Goal: Task Accomplishment & Management: Use online tool/utility

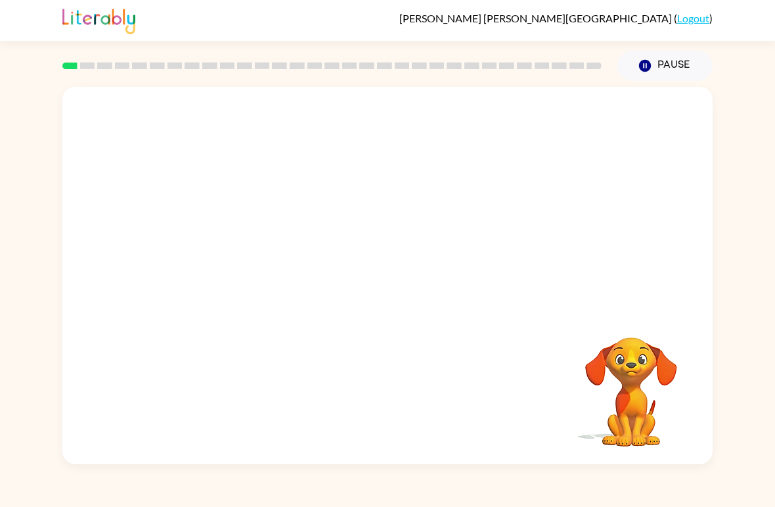
click at [667, 276] on div at bounding box center [387, 198] width 650 height 223
click at [390, 288] on div at bounding box center [388, 282] width 84 height 48
click at [411, 272] on button "button" at bounding box center [388, 282] width 84 height 48
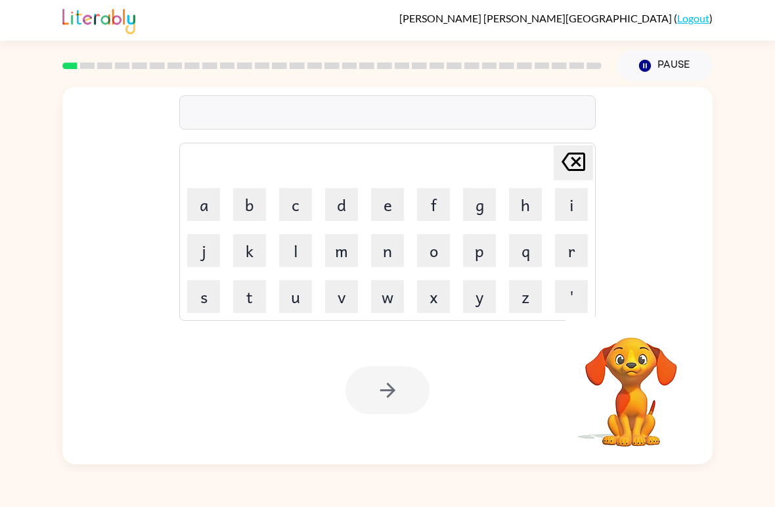
click at [254, 202] on button "b" at bounding box center [249, 204] width 33 height 33
click at [436, 248] on button "o" at bounding box center [433, 250] width 33 height 33
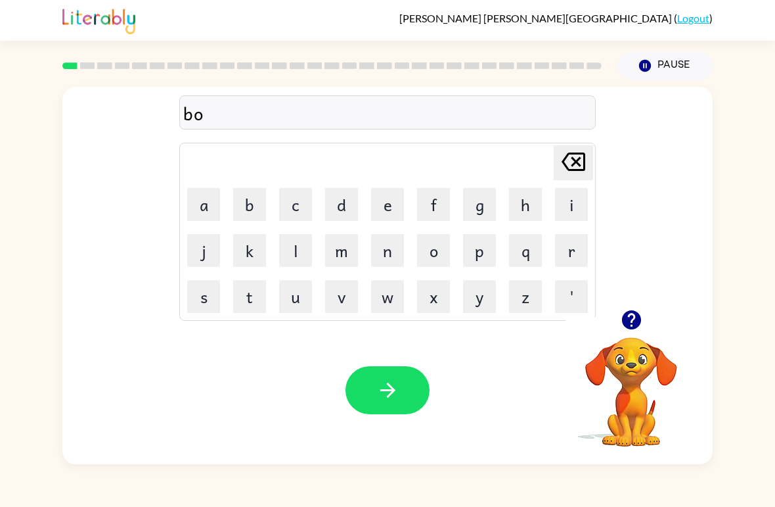
click at [574, 242] on button "r" at bounding box center [571, 250] width 33 height 33
click at [341, 207] on button "d" at bounding box center [341, 204] width 33 height 33
click at [388, 194] on button "e" at bounding box center [387, 204] width 33 height 33
click at [575, 252] on button "r" at bounding box center [571, 250] width 33 height 33
click at [401, 388] on button "button" at bounding box center [388, 390] width 84 height 48
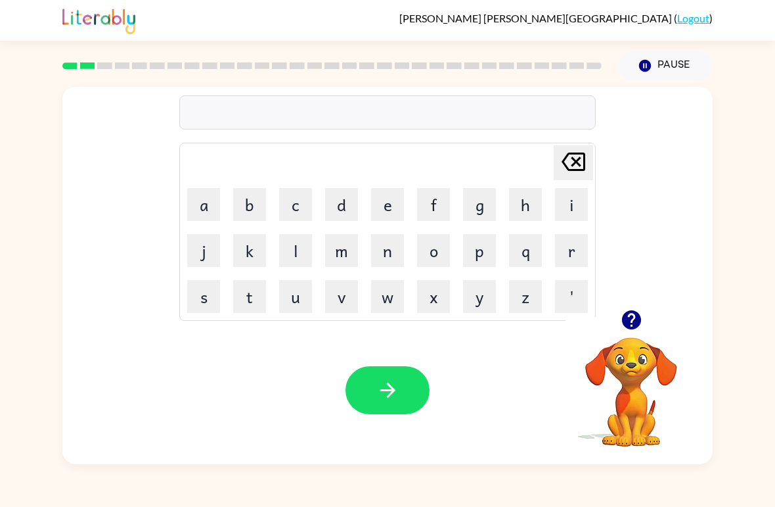
click at [304, 200] on button "c" at bounding box center [295, 204] width 33 height 33
click at [441, 244] on button "o" at bounding box center [433, 250] width 33 height 33
click at [302, 300] on button "u" at bounding box center [295, 296] width 33 height 33
click at [396, 247] on button "n" at bounding box center [387, 250] width 33 height 33
click at [256, 290] on button "t" at bounding box center [249, 296] width 33 height 33
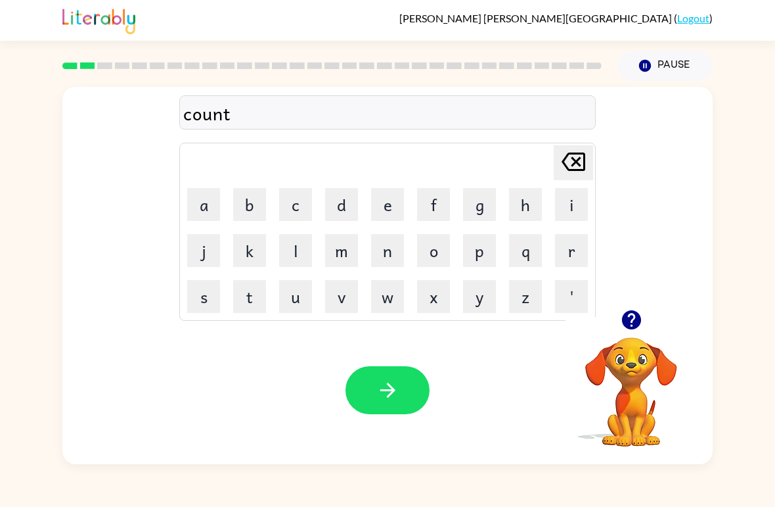
click at [396, 413] on button "button" at bounding box center [388, 390] width 84 height 48
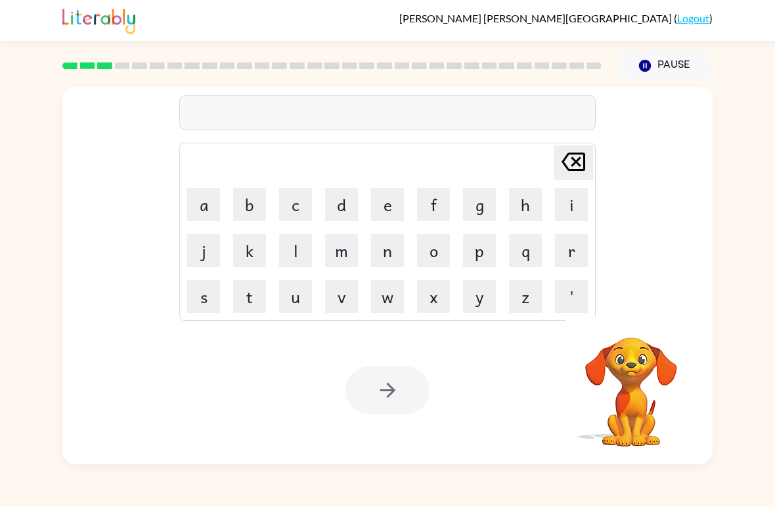
click at [305, 239] on button "l" at bounding box center [295, 250] width 33 height 33
click at [434, 239] on button "o" at bounding box center [433, 250] width 33 height 33
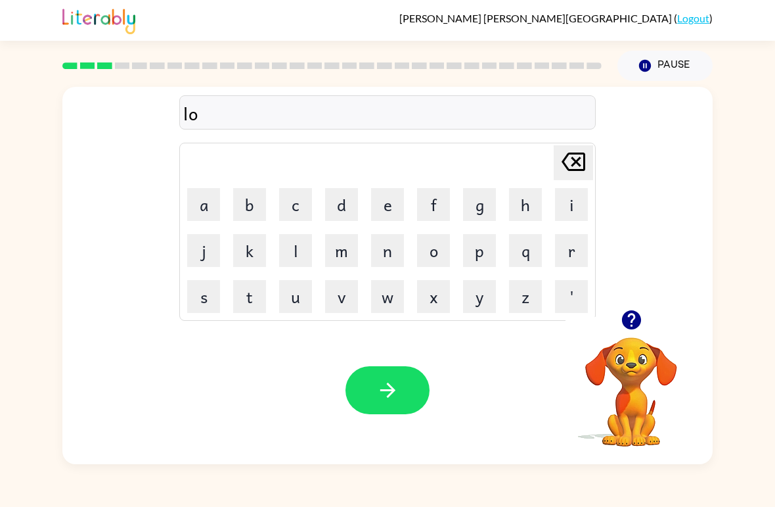
click at [298, 194] on button "c" at bounding box center [295, 204] width 33 height 33
click at [213, 191] on button "a" at bounding box center [203, 204] width 33 height 33
click at [262, 288] on button "t" at bounding box center [249, 296] width 33 height 33
click at [388, 196] on button "e" at bounding box center [387, 204] width 33 height 33
click at [405, 389] on button "button" at bounding box center [388, 390] width 84 height 48
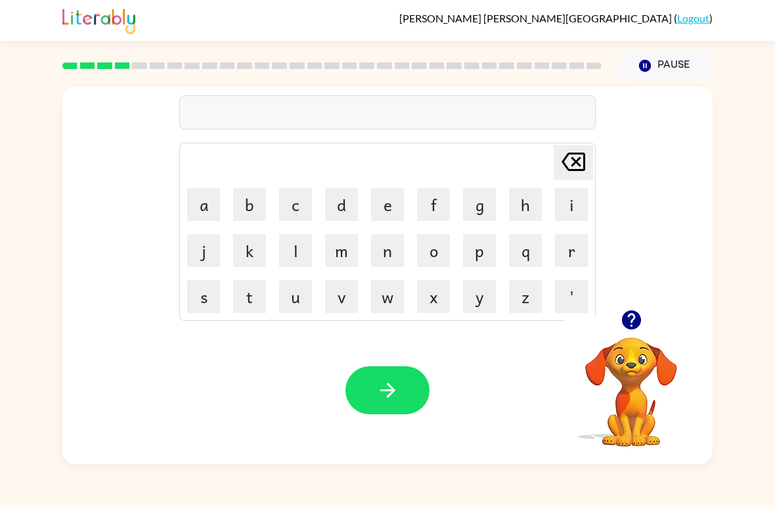
click at [249, 291] on button "t" at bounding box center [249, 296] width 33 height 33
click at [381, 298] on button "w" at bounding box center [387, 296] width 33 height 33
click at [572, 196] on button "i" at bounding box center [571, 204] width 33 height 33
click at [385, 254] on button "n" at bounding box center [387, 250] width 33 height 33
click at [393, 375] on button "button" at bounding box center [388, 390] width 84 height 48
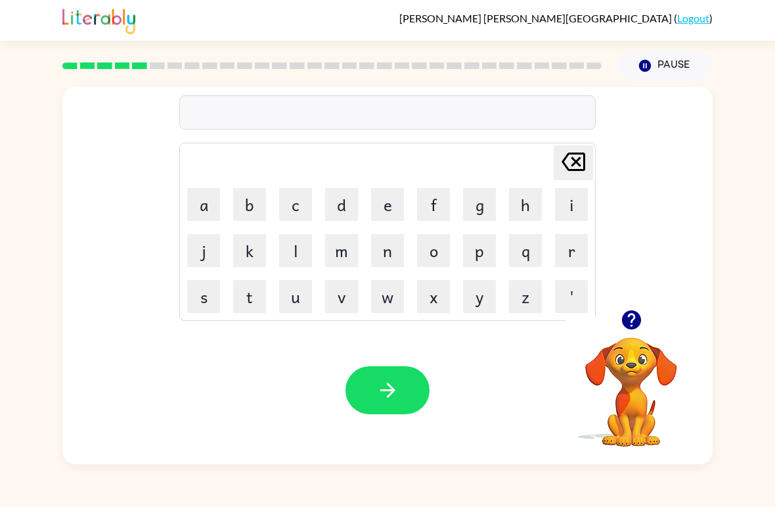
click at [630, 330] on icon "button" at bounding box center [631, 319] width 23 height 23
click at [390, 252] on button "n" at bounding box center [387, 250] width 33 height 33
click at [204, 196] on button "a" at bounding box center [203, 204] width 33 height 33
click at [574, 245] on button "r" at bounding box center [571, 250] width 33 height 33
click at [217, 204] on button "a" at bounding box center [203, 204] width 33 height 33
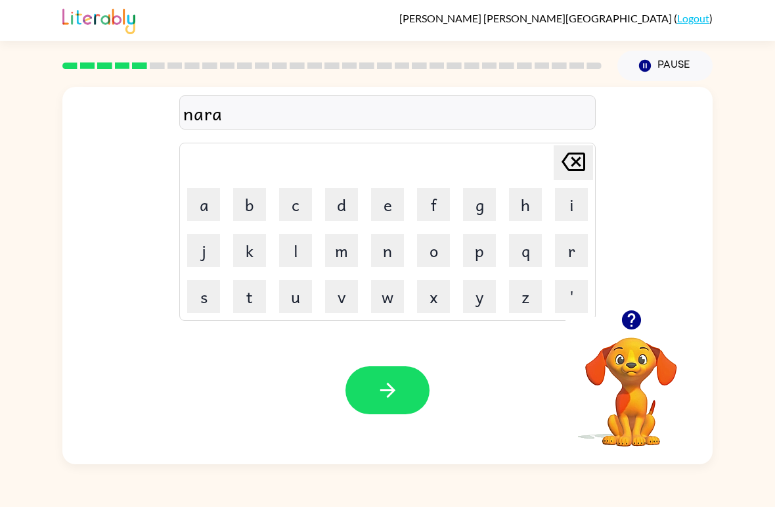
click at [298, 241] on button "l" at bounding box center [295, 250] width 33 height 33
click at [474, 296] on button "y" at bounding box center [479, 296] width 33 height 33
click at [394, 396] on icon "button" at bounding box center [387, 389] width 23 height 23
click at [259, 201] on button "b" at bounding box center [249, 204] width 33 height 33
click at [396, 193] on button "e" at bounding box center [387, 204] width 33 height 33
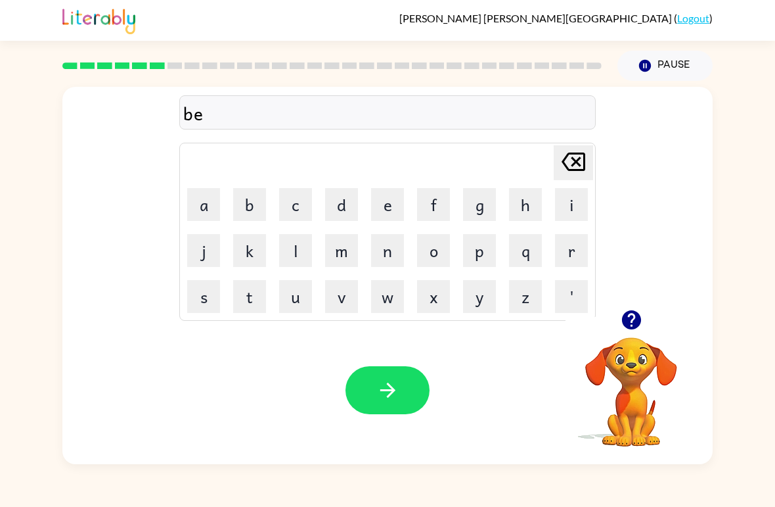
click at [534, 197] on button "h" at bounding box center [525, 204] width 33 height 33
click at [578, 192] on button "i" at bounding box center [571, 204] width 33 height 33
click at [385, 248] on button "n" at bounding box center [387, 250] width 33 height 33
click at [348, 200] on button "d" at bounding box center [341, 204] width 33 height 33
click at [401, 392] on button "button" at bounding box center [388, 390] width 84 height 48
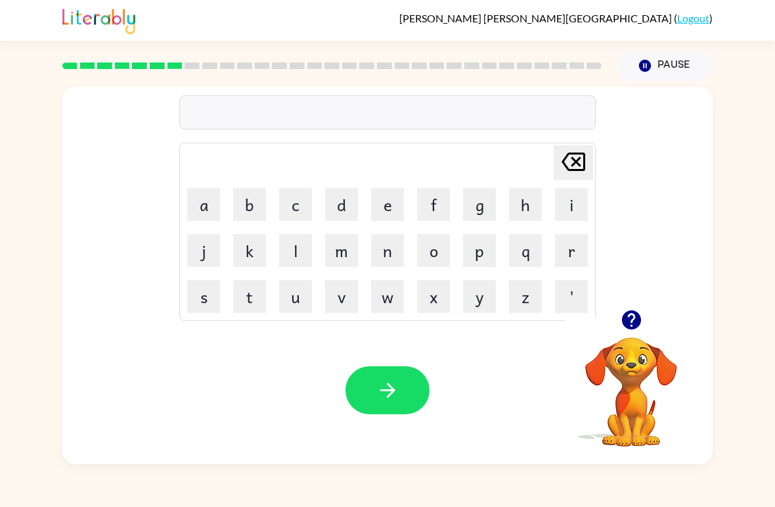
click at [253, 297] on button "t" at bounding box center [249, 296] width 33 height 33
click at [569, 250] on button "r" at bounding box center [571, 250] width 33 height 33
click at [568, 202] on button "i" at bounding box center [571, 204] width 33 height 33
click at [296, 195] on button "c" at bounding box center [295, 204] width 33 height 33
click at [250, 240] on button "k" at bounding box center [249, 250] width 33 height 33
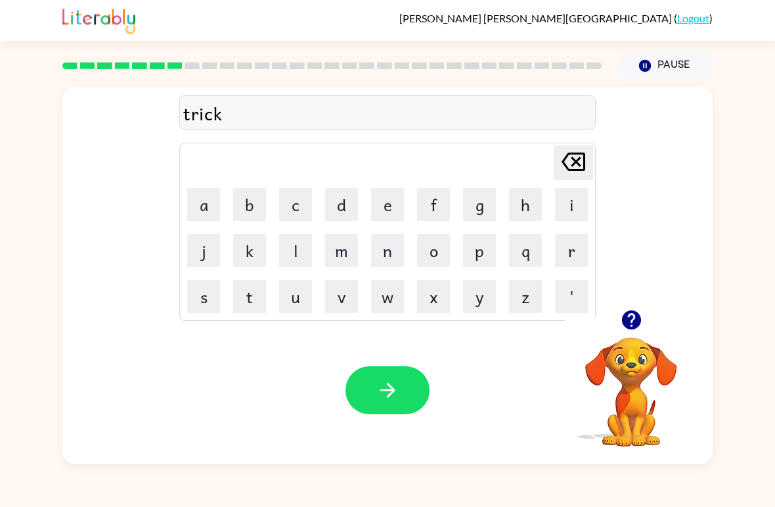
click at [298, 240] on button "l" at bounding box center [295, 250] width 33 height 33
click at [392, 201] on button "e" at bounding box center [387, 204] width 33 height 33
click at [391, 389] on icon "button" at bounding box center [387, 389] width 23 height 23
click at [348, 251] on button "m" at bounding box center [341, 250] width 33 height 33
click at [585, 200] on button "i" at bounding box center [571, 204] width 33 height 33
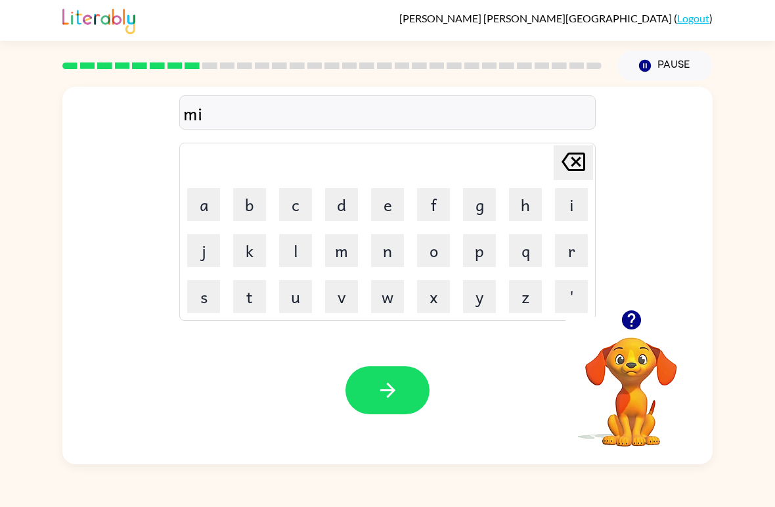
click at [571, 238] on button "r" at bounding box center [571, 250] width 33 height 33
click at [571, 237] on button "r" at bounding box center [571, 250] width 33 height 33
click at [578, 151] on icon "[PERSON_NAME] last character input" at bounding box center [574, 162] width 32 height 32
click at [576, 204] on button "i" at bounding box center [571, 204] width 33 height 33
click at [295, 201] on button "c" at bounding box center [295, 204] width 33 height 33
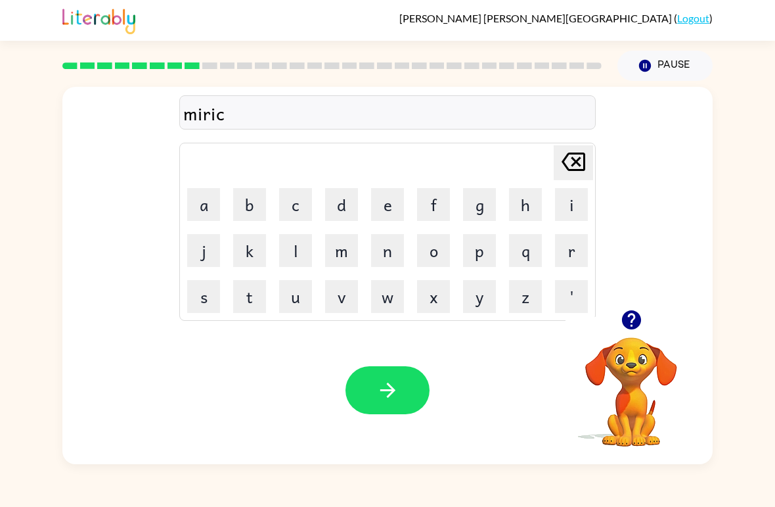
click at [198, 212] on button "a" at bounding box center [203, 204] width 33 height 33
click at [296, 258] on button "l" at bounding box center [295, 250] width 33 height 33
click at [400, 396] on button "button" at bounding box center [388, 390] width 84 height 48
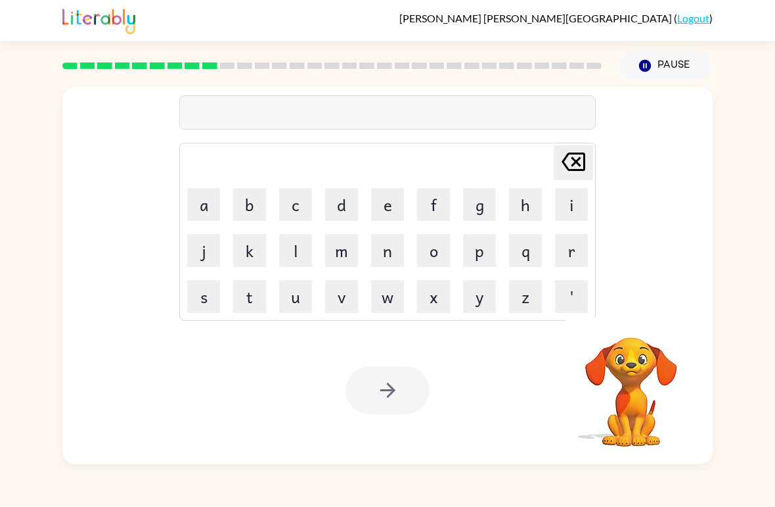
click at [357, 240] on button "m" at bounding box center [341, 250] width 33 height 33
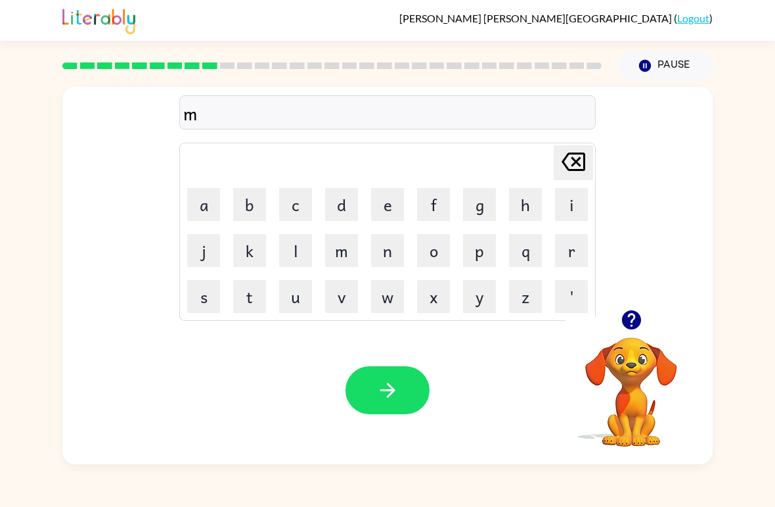
click at [572, 198] on button "i" at bounding box center [571, 204] width 33 height 33
click at [582, 151] on icon "[PERSON_NAME] last character input" at bounding box center [574, 162] width 32 height 32
click at [585, 162] on icon at bounding box center [574, 161] width 24 height 18
click at [386, 248] on button "n" at bounding box center [387, 250] width 33 height 33
click at [571, 200] on button "i" at bounding box center [571, 204] width 33 height 33
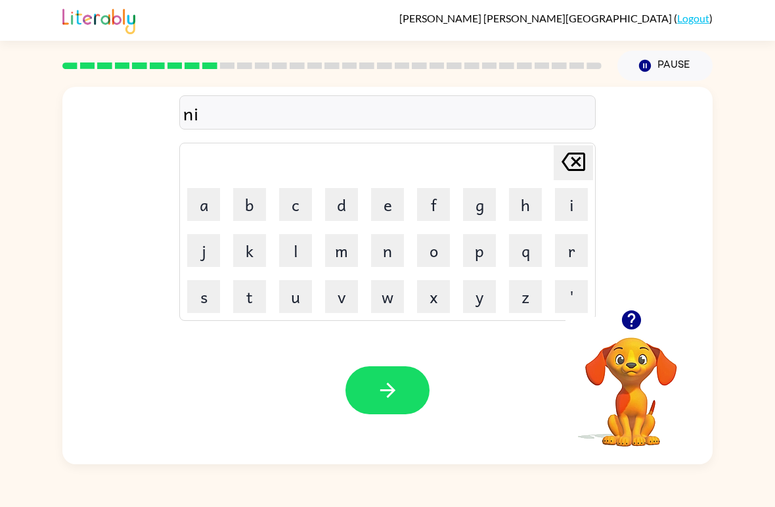
click at [344, 249] on button "m" at bounding box center [341, 250] width 33 height 33
click at [262, 200] on button "b" at bounding box center [249, 204] width 33 height 33
click at [310, 250] on button "l" at bounding box center [295, 250] width 33 height 33
click at [390, 189] on button "e" at bounding box center [387, 204] width 33 height 33
click at [389, 383] on icon "button" at bounding box center [387, 389] width 23 height 23
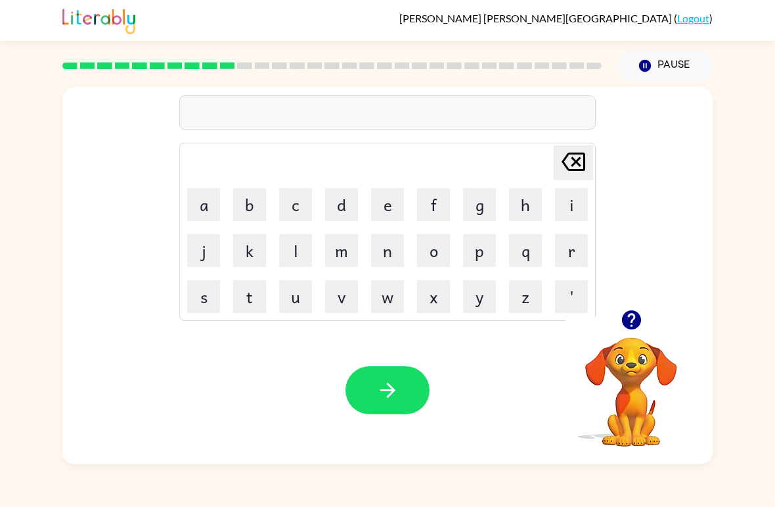
click at [300, 289] on button "u" at bounding box center [295, 296] width 33 height 33
click at [402, 255] on button "n" at bounding box center [387, 250] width 33 height 33
click at [443, 196] on button "f" at bounding box center [433, 204] width 33 height 33
click at [446, 248] on button "o" at bounding box center [433, 250] width 33 height 33
click at [292, 251] on button "l" at bounding box center [295, 250] width 33 height 33
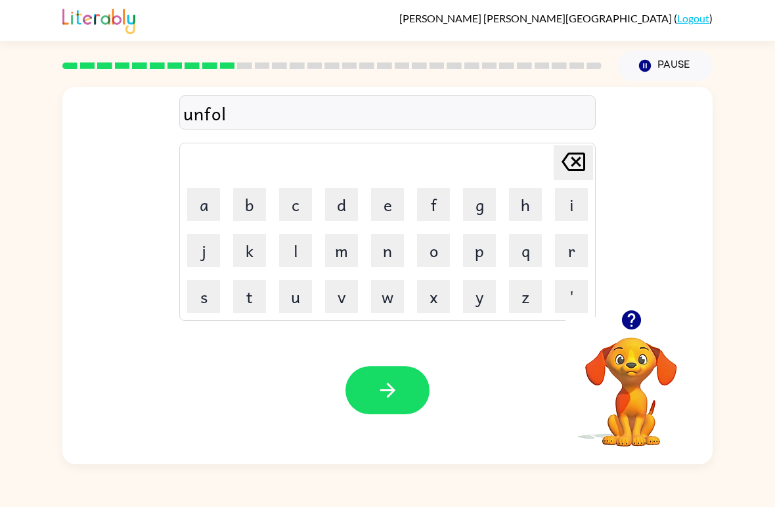
click at [336, 197] on button "d" at bounding box center [341, 204] width 33 height 33
click at [396, 376] on button "button" at bounding box center [388, 390] width 84 height 48
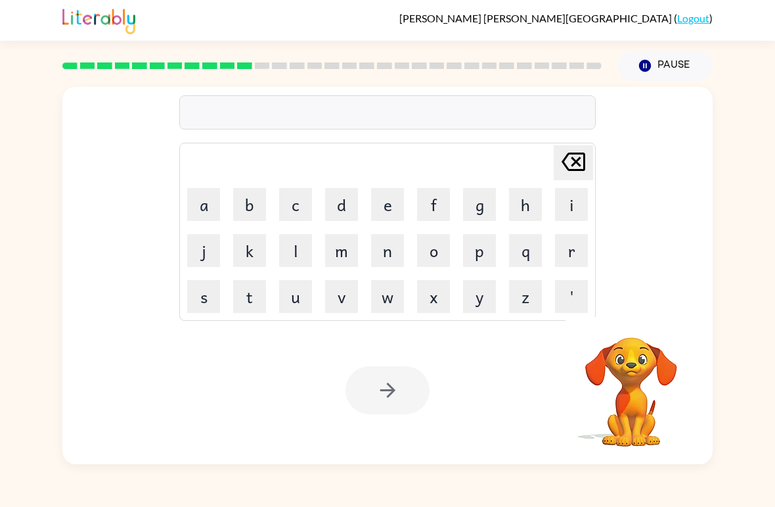
click at [348, 290] on button "v" at bounding box center [341, 296] width 33 height 33
click at [435, 246] on button "o" at bounding box center [433, 250] width 33 height 33
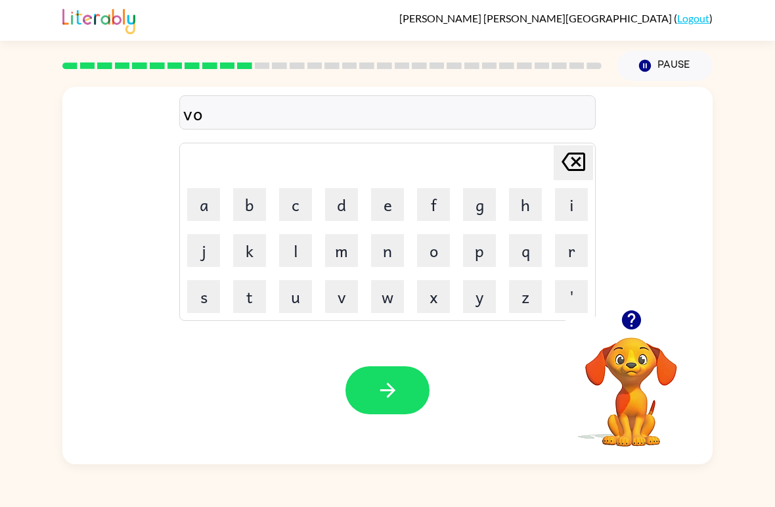
click at [259, 284] on button "t" at bounding box center [249, 296] width 33 height 33
click at [387, 198] on button "e" at bounding box center [387, 204] width 33 height 33
click at [392, 413] on button "button" at bounding box center [388, 390] width 84 height 48
click at [407, 372] on div at bounding box center [388, 390] width 84 height 48
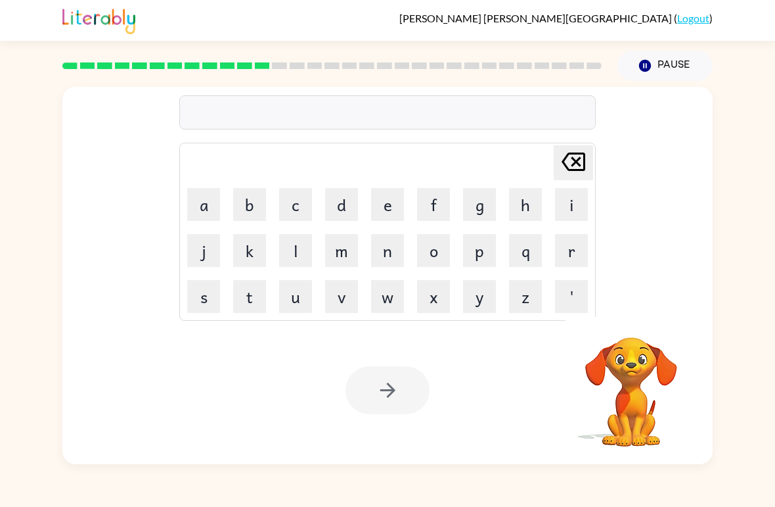
click at [258, 194] on button "b" at bounding box center [249, 204] width 33 height 33
click at [419, 201] on button "f" at bounding box center [433, 204] width 33 height 33
click at [576, 155] on icon at bounding box center [574, 161] width 24 height 18
click at [390, 210] on button "e" at bounding box center [387, 204] width 33 height 33
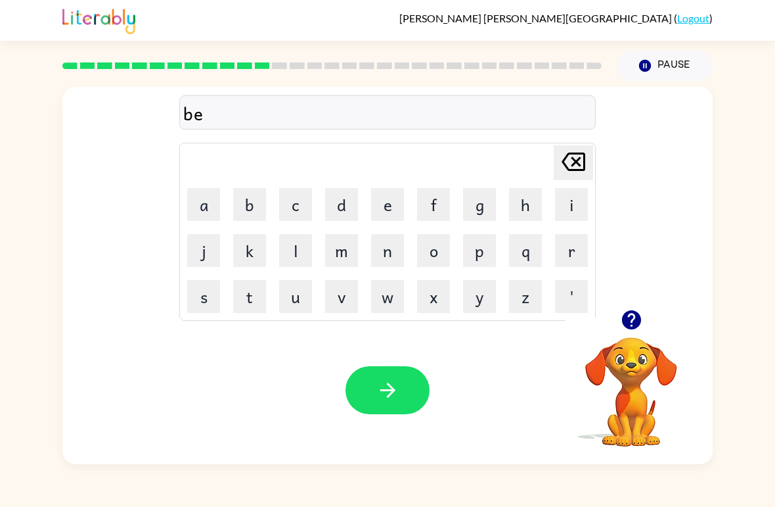
click at [353, 208] on button "d" at bounding box center [341, 204] width 33 height 33
click at [257, 290] on button "t" at bounding box center [249, 296] width 33 height 33
click at [580, 209] on button "i" at bounding box center [571, 204] width 33 height 33
click at [348, 241] on button "m" at bounding box center [341, 250] width 33 height 33
click at [400, 204] on button "e" at bounding box center [387, 204] width 33 height 33
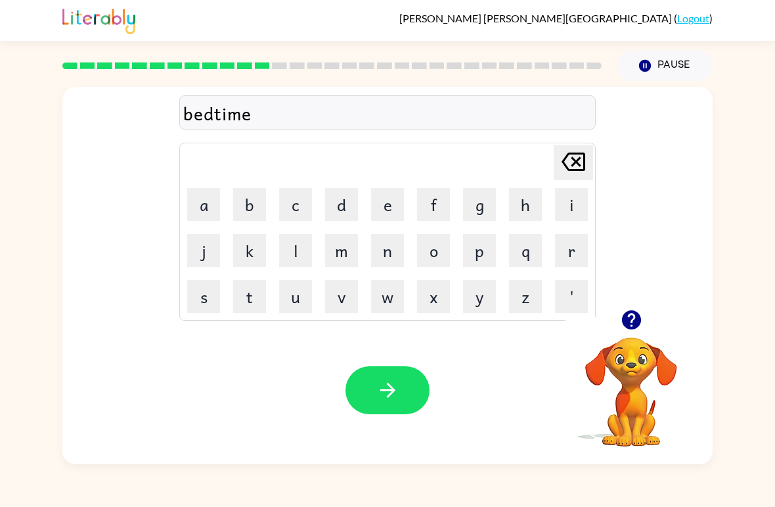
click at [369, 392] on button "button" at bounding box center [388, 390] width 84 height 48
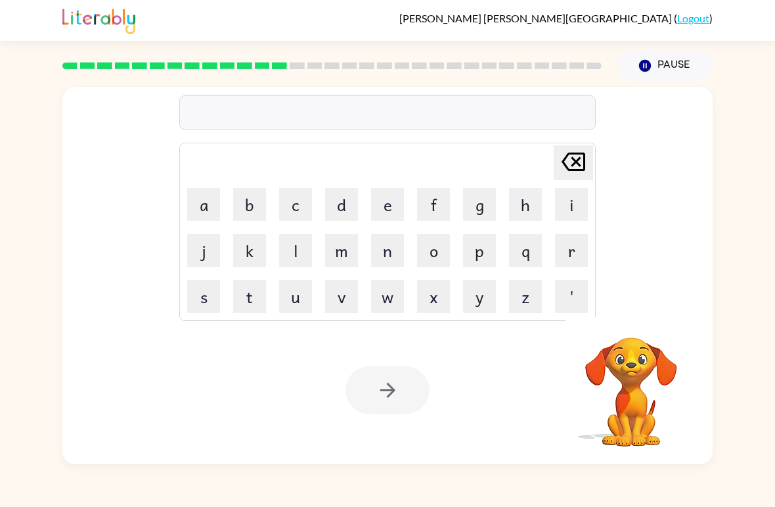
click at [428, 204] on button "f" at bounding box center [433, 204] width 33 height 33
click at [571, 199] on button "i" at bounding box center [571, 204] width 33 height 33
click at [246, 293] on button "t" at bounding box center [249, 296] width 33 height 33
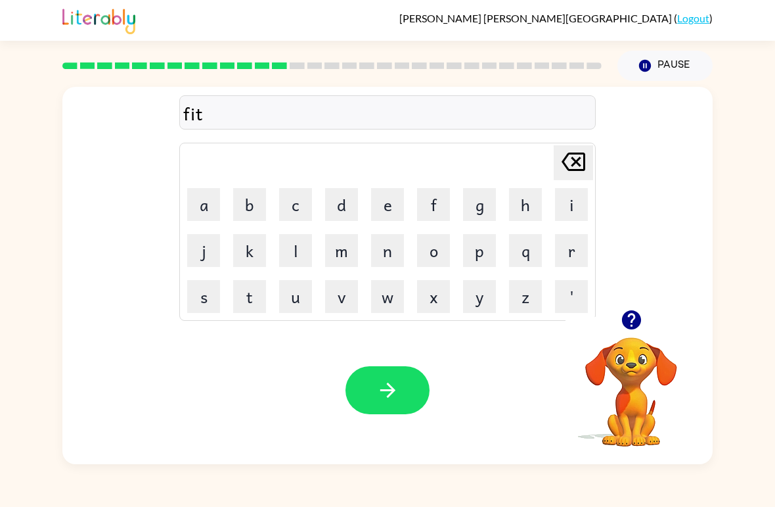
click at [396, 244] on button "n" at bounding box center [387, 250] width 33 height 33
click at [396, 208] on button "e" at bounding box center [387, 204] width 33 height 33
click at [208, 273] on table "[PERSON_NAME] last character input a b c d e f g h i j k l m n o p q r s t u v …" at bounding box center [387, 231] width 415 height 177
click at [206, 288] on button "s" at bounding box center [203, 296] width 33 height 33
click at [210, 284] on button "s" at bounding box center [203, 296] width 33 height 33
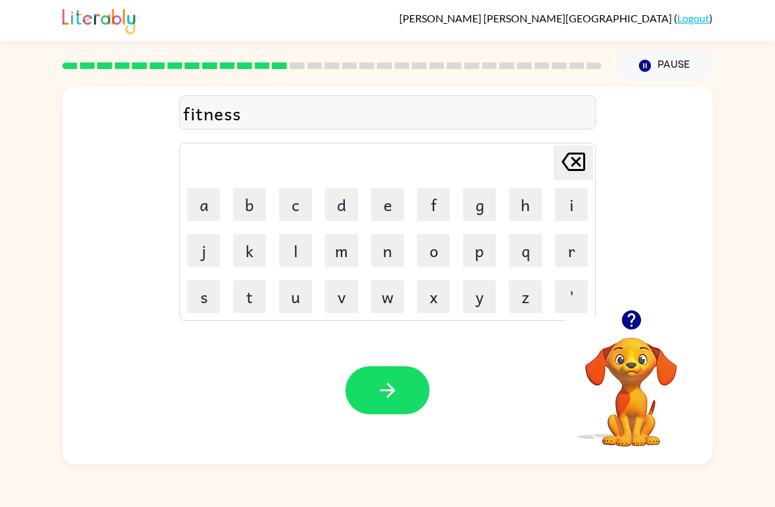
click at [569, 169] on icon "[PERSON_NAME] last character input" at bounding box center [574, 162] width 32 height 32
click at [405, 371] on button "button" at bounding box center [388, 390] width 84 height 48
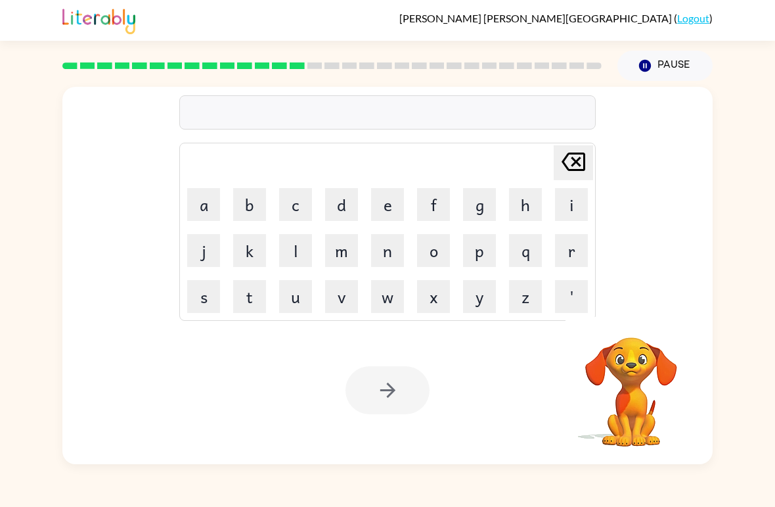
click at [350, 203] on button "d" at bounding box center [341, 204] width 33 height 33
click at [311, 241] on button "l" at bounding box center [295, 250] width 33 height 33
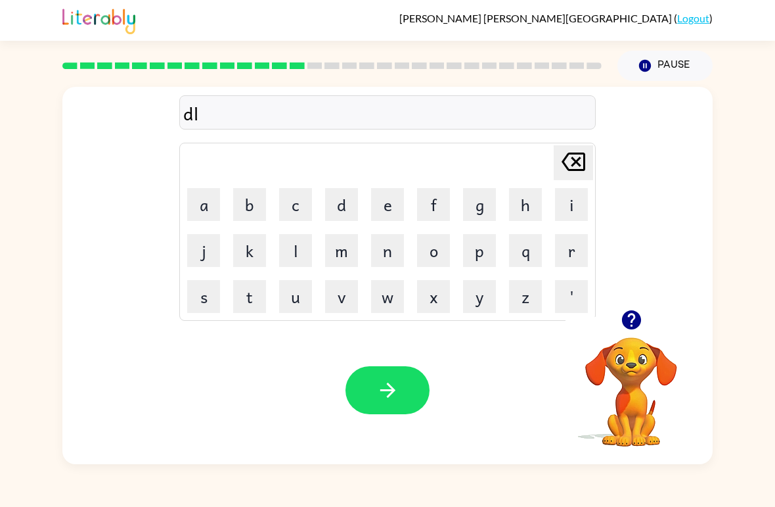
click at [206, 194] on button "a" at bounding box center [203, 204] width 33 height 33
click at [573, 160] on icon at bounding box center [574, 161] width 24 height 18
click at [570, 157] on icon "[PERSON_NAME] last character input" at bounding box center [574, 162] width 32 height 32
click at [386, 199] on button "e" at bounding box center [387, 204] width 33 height 33
click at [304, 248] on button "l" at bounding box center [295, 250] width 33 height 33
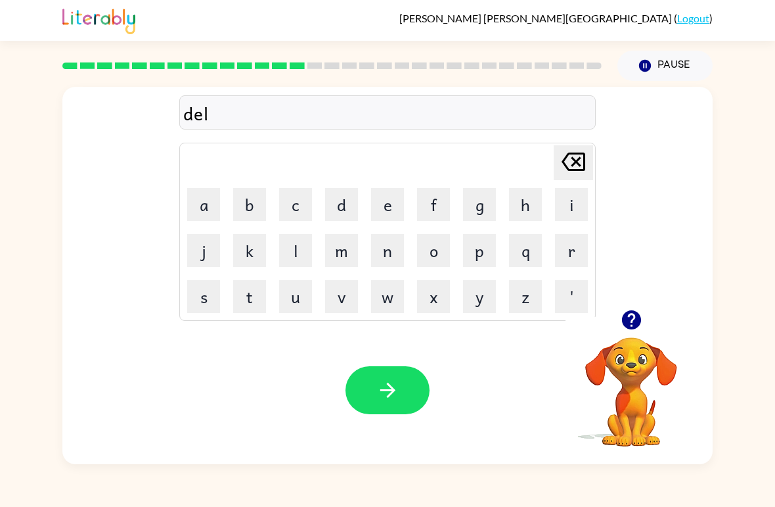
click at [219, 200] on button "a" at bounding box center [203, 204] width 33 height 33
click at [470, 289] on button "y" at bounding box center [479, 296] width 33 height 33
click at [402, 384] on button "button" at bounding box center [388, 390] width 84 height 48
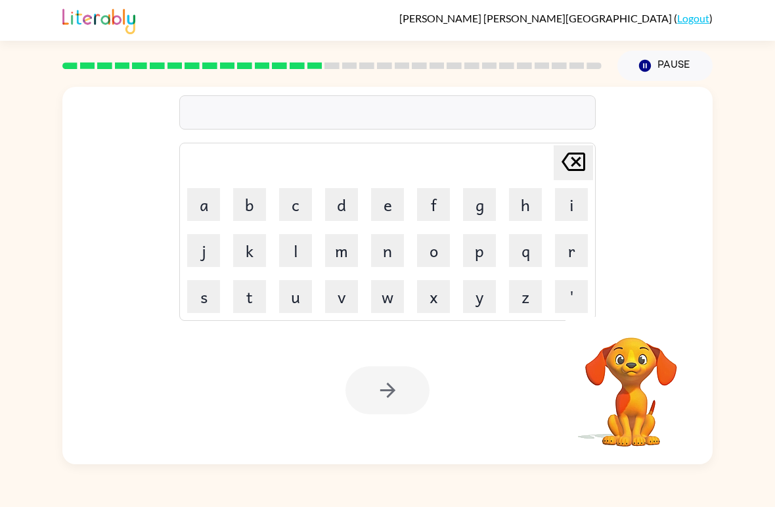
click at [261, 288] on button "t" at bounding box center [249, 296] width 33 height 33
click at [396, 194] on button "e" at bounding box center [387, 204] width 33 height 33
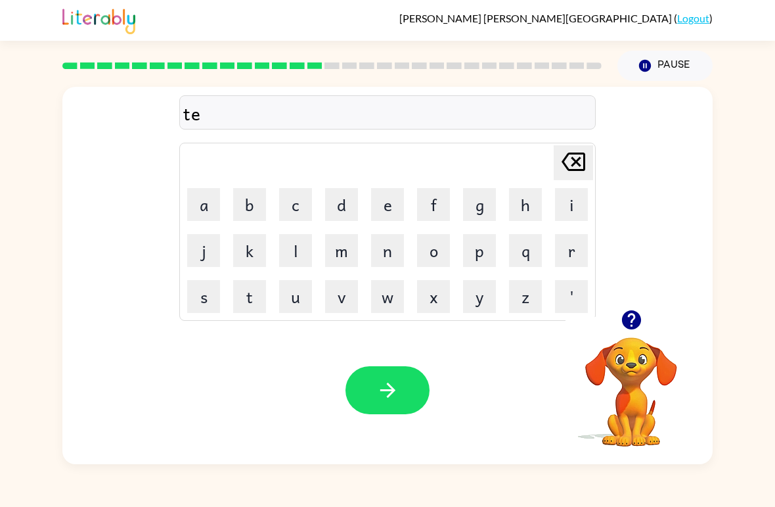
click at [570, 240] on button "r" at bounding box center [571, 250] width 33 height 33
click at [332, 245] on button "m" at bounding box center [341, 250] width 33 height 33
click at [401, 394] on button "button" at bounding box center [388, 390] width 84 height 48
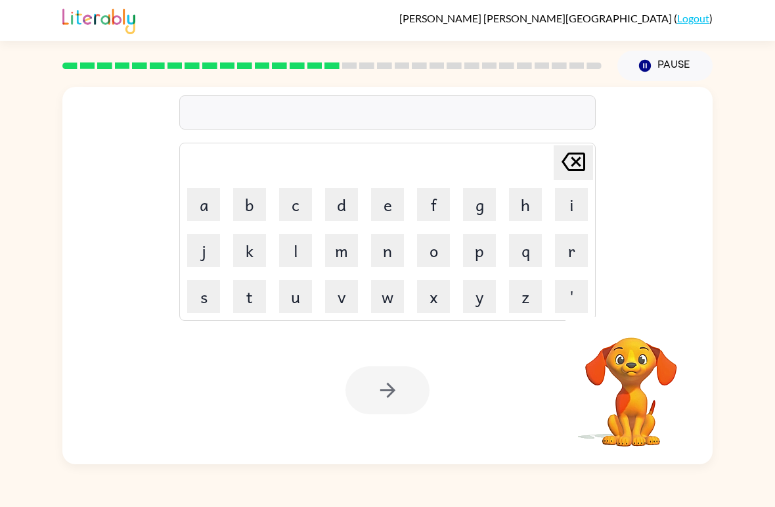
click at [215, 293] on button "s" at bounding box center [203, 296] width 33 height 33
click at [390, 196] on button "e" at bounding box center [387, 204] width 33 height 33
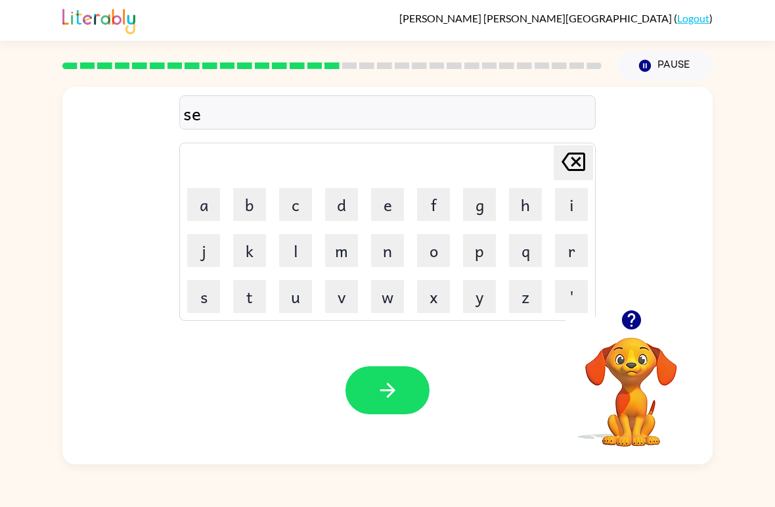
click at [250, 309] on button "t" at bounding box center [249, 296] width 33 height 33
click at [369, 376] on button "button" at bounding box center [388, 390] width 84 height 48
click at [260, 194] on button "b" at bounding box center [249, 204] width 33 height 33
click at [574, 247] on button "r" at bounding box center [571, 250] width 33 height 33
click at [570, 195] on button "i" at bounding box center [571, 204] width 33 height 33
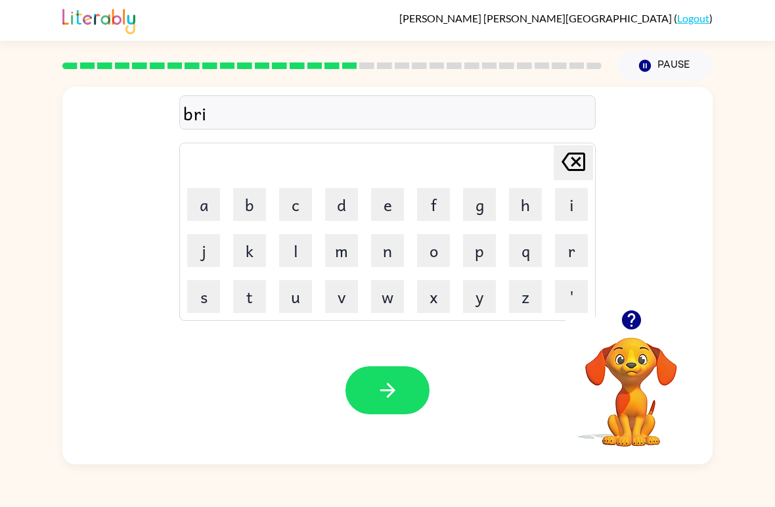
click at [338, 275] on td "v" at bounding box center [341, 296] width 45 height 45
click at [343, 239] on button "m" at bounding box center [341, 250] width 33 height 33
click at [581, 203] on button "i" at bounding box center [571, 204] width 33 height 33
click at [388, 253] on button "n" at bounding box center [387, 250] width 33 height 33
click at [484, 207] on button "g" at bounding box center [479, 204] width 33 height 33
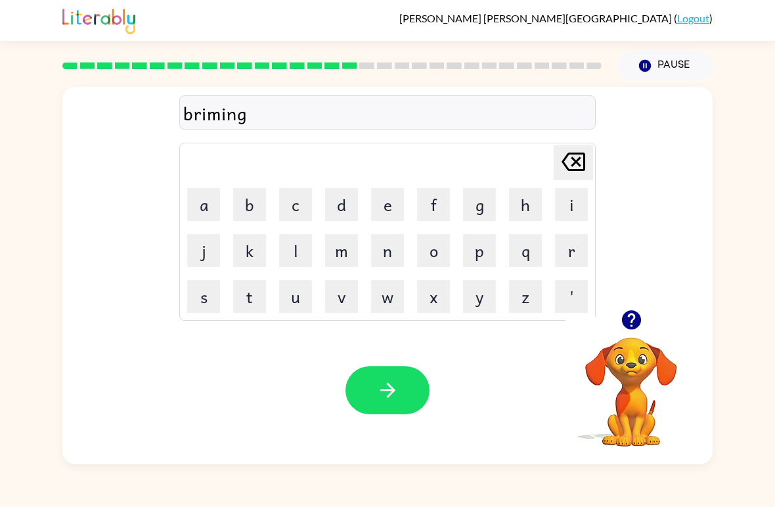
click at [411, 394] on button "button" at bounding box center [388, 390] width 84 height 48
click at [476, 248] on button "p" at bounding box center [479, 250] width 33 height 33
click at [309, 244] on button "l" at bounding box center [295, 250] width 33 height 33
click at [200, 199] on button "a" at bounding box center [203, 204] width 33 height 33
click at [204, 287] on button "s" at bounding box center [203, 296] width 33 height 33
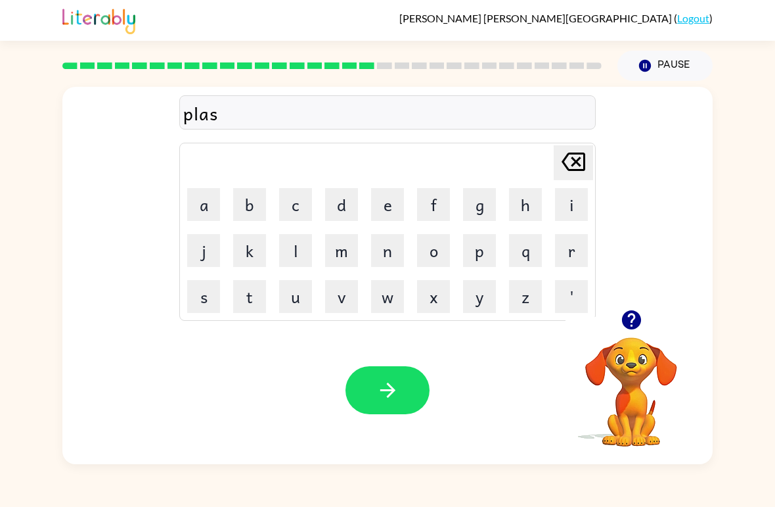
click at [256, 288] on button "t" at bounding box center [249, 296] width 33 height 33
click at [572, 193] on button "i" at bounding box center [571, 204] width 33 height 33
click at [304, 204] on button "c" at bounding box center [295, 204] width 33 height 33
click at [391, 399] on icon "button" at bounding box center [387, 389] width 23 height 23
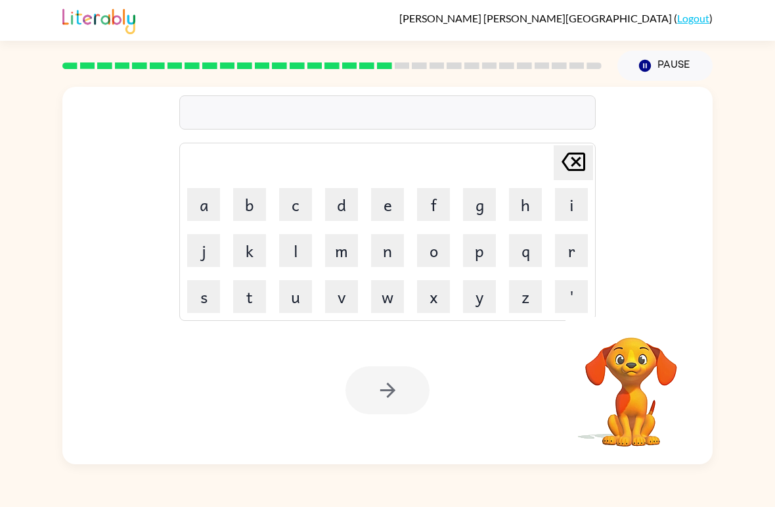
click at [352, 204] on button "d" at bounding box center [341, 204] width 33 height 33
click at [572, 202] on button "i" at bounding box center [571, 204] width 33 height 33
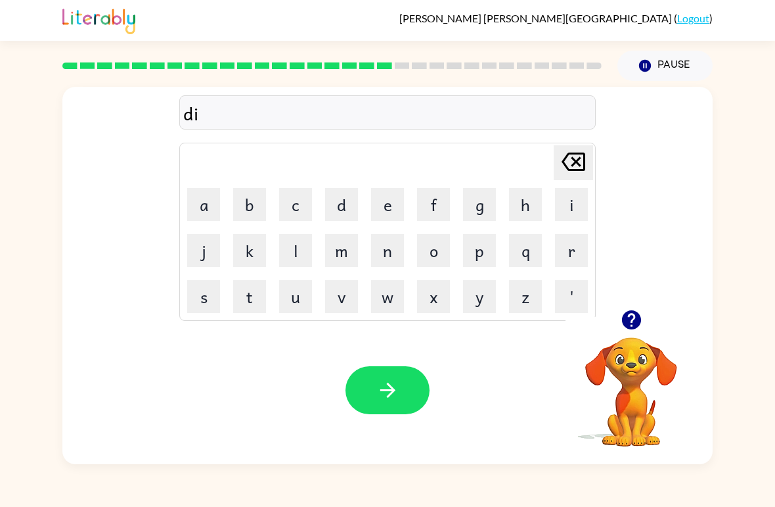
click at [217, 282] on button "s" at bounding box center [203, 296] width 33 height 33
click at [490, 244] on button "p" at bounding box center [479, 250] width 33 height 33
click at [301, 244] on button "l" at bounding box center [295, 250] width 33 height 33
click at [215, 195] on button "a" at bounding box center [203, 204] width 33 height 33
click at [480, 298] on button "y" at bounding box center [479, 296] width 33 height 33
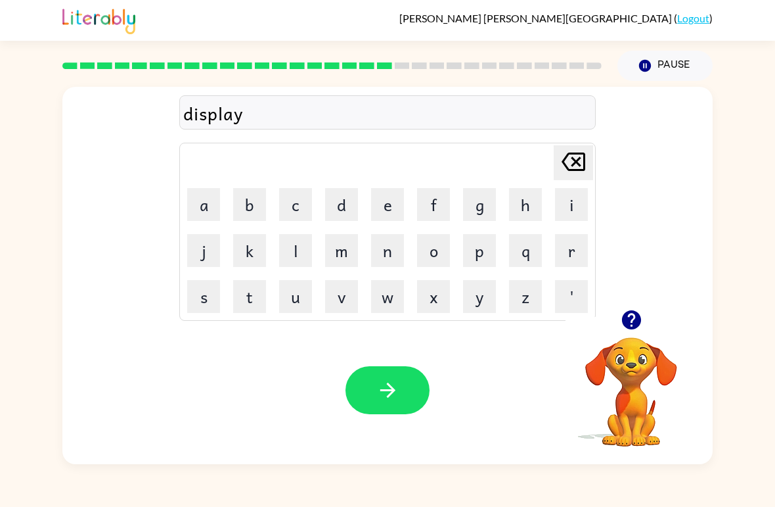
click at [397, 383] on icon "button" at bounding box center [387, 389] width 23 height 23
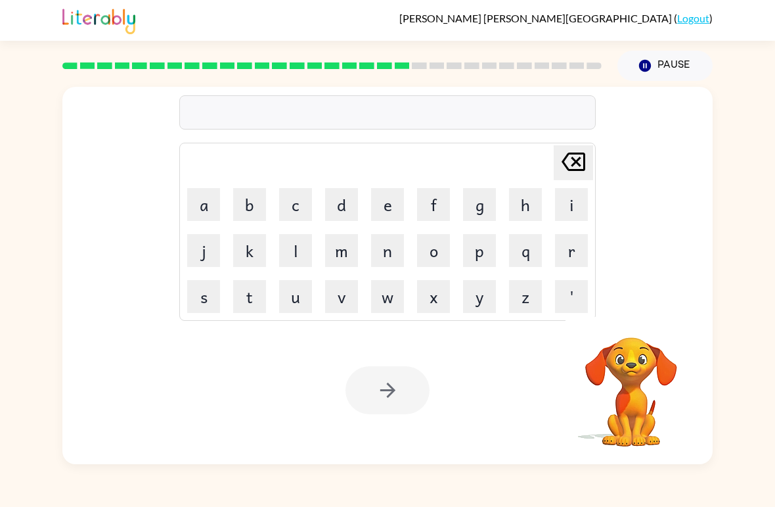
click at [351, 202] on button "d" at bounding box center [341, 204] width 33 height 33
click at [291, 289] on button "u" at bounding box center [295, 296] width 33 height 33
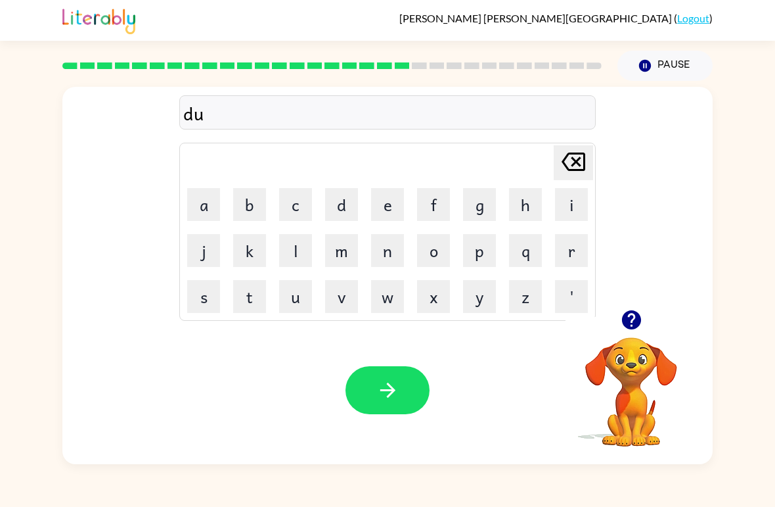
click at [213, 284] on button "s" at bounding box center [203, 296] width 33 height 33
click at [260, 288] on button "t" at bounding box center [249, 296] width 33 height 33
click at [394, 200] on button "e" at bounding box center [387, 204] width 33 height 33
click at [341, 189] on button "d" at bounding box center [341, 204] width 33 height 33
click at [401, 399] on button "button" at bounding box center [388, 390] width 84 height 48
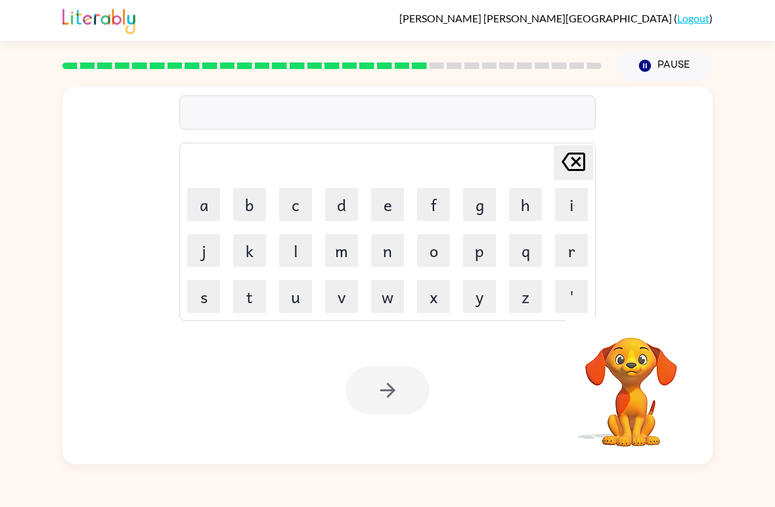
click at [300, 196] on button "c" at bounding box center [295, 204] width 33 height 33
click at [397, 196] on button "e" at bounding box center [387, 204] width 33 height 33
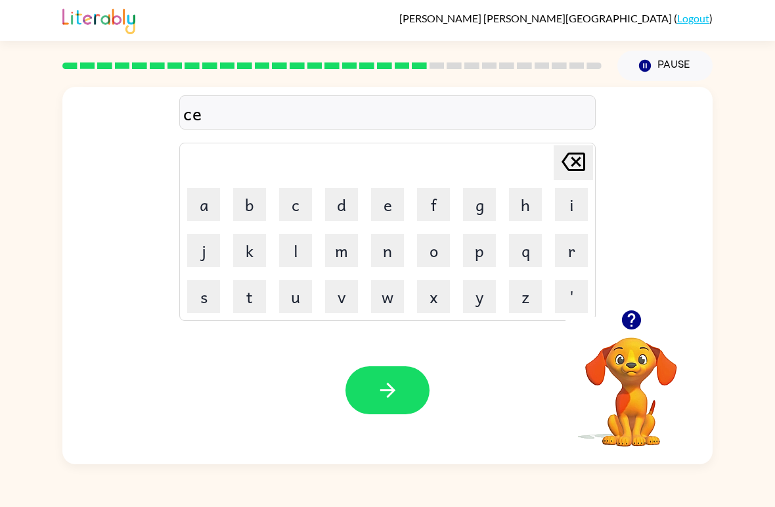
click at [401, 244] on button "n" at bounding box center [387, 250] width 33 height 33
click at [246, 291] on button "t" at bounding box center [249, 296] width 33 height 33
click at [572, 198] on button "i" at bounding box center [571, 204] width 33 height 33
click at [476, 252] on button "p" at bounding box center [479, 250] width 33 height 33
click at [384, 203] on button "e" at bounding box center [387, 204] width 33 height 33
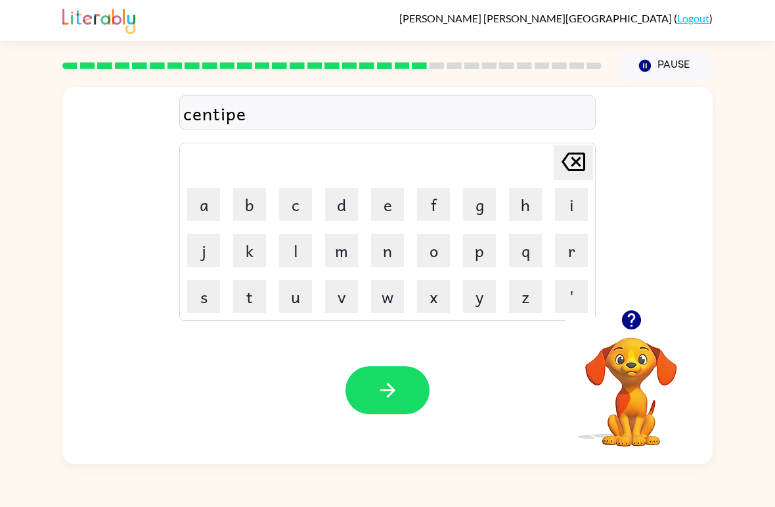
click at [345, 202] on button "d" at bounding box center [341, 204] width 33 height 33
click at [388, 205] on button "e" at bounding box center [387, 204] width 33 height 33
click at [376, 362] on div "Your browser must support playing .mp4 files to use Literably. Please try using…" at bounding box center [387, 390] width 650 height 148
click at [392, 401] on icon "button" at bounding box center [387, 389] width 23 height 23
click at [581, 251] on button "r" at bounding box center [571, 250] width 33 height 33
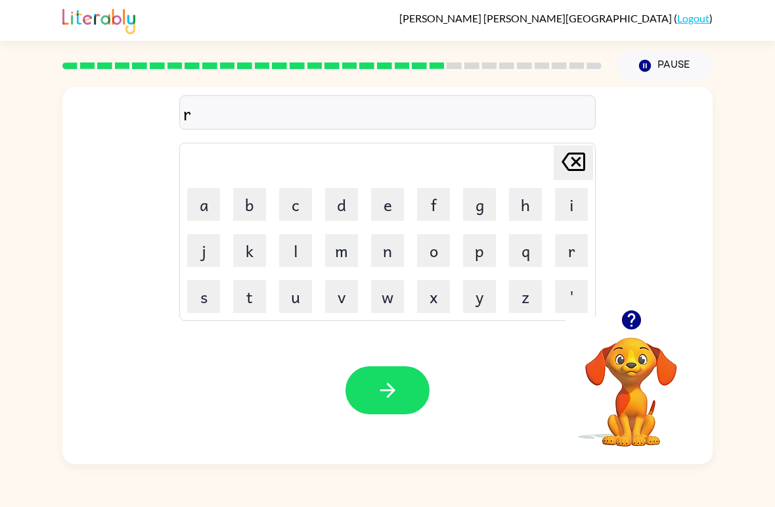
click at [209, 201] on button "a" at bounding box center [203, 204] width 33 height 33
click at [562, 193] on button "i" at bounding box center [571, 204] width 33 height 33
click at [390, 252] on button "n" at bounding box center [387, 250] width 33 height 33
click at [296, 183] on td "c" at bounding box center [295, 204] width 45 height 45
click at [304, 194] on button "c" at bounding box center [295, 204] width 33 height 33
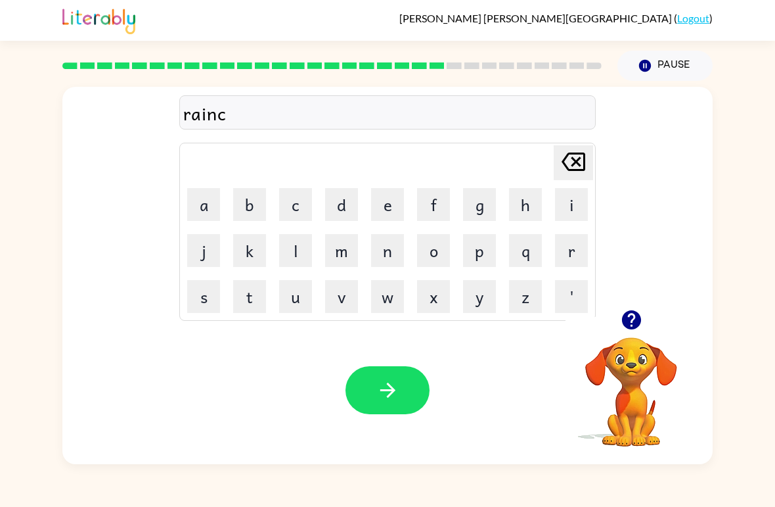
click at [440, 244] on button "o" at bounding box center [433, 250] width 33 height 33
click at [204, 206] on button "a" at bounding box center [203, 204] width 33 height 33
click at [254, 290] on button "t" at bounding box center [249, 296] width 33 height 33
click at [409, 380] on button "button" at bounding box center [388, 390] width 84 height 48
click at [642, 330] on icon "button" at bounding box center [631, 319] width 23 height 23
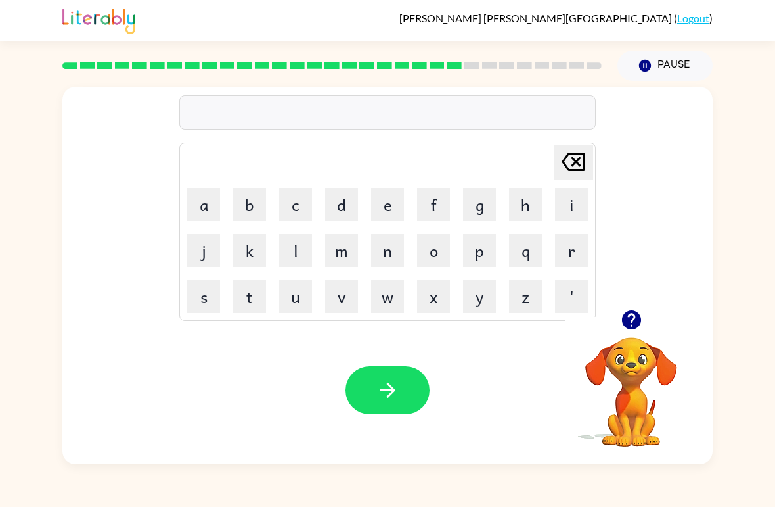
click at [636, 316] on icon "button" at bounding box center [631, 319] width 19 height 19
click at [347, 263] on button "m" at bounding box center [341, 250] width 33 height 33
click at [208, 199] on button "a" at bounding box center [203, 204] width 33 height 33
click at [580, 242] on button "r" at bounding box center [571, 250] width 33 height 33
click at [258, 244] on button "k" at bounding box center [249, 250] width 33 height 33
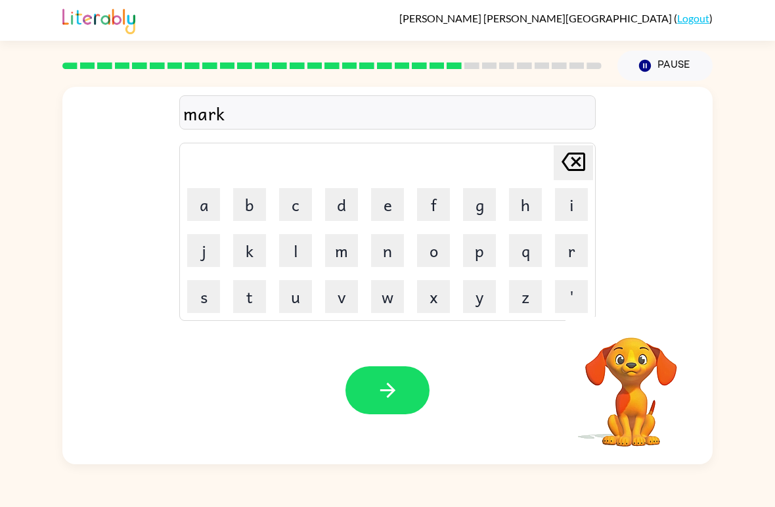
click at [398, 191] on button "e" at bounding box center [387, 204] width 33 height 33
click at [572, 242] on button "r" at bounding box center [571, 250] width 33 height 33
click at [367, 373] on button "button" at bounding box center [388, 390] width 84 height 48
click at [208, 202] on button "a" at bounding box center [203, 204] width 33 height 33
click at [350, 194] on button "d" at bounding box center [341, 204] width 33 height 33
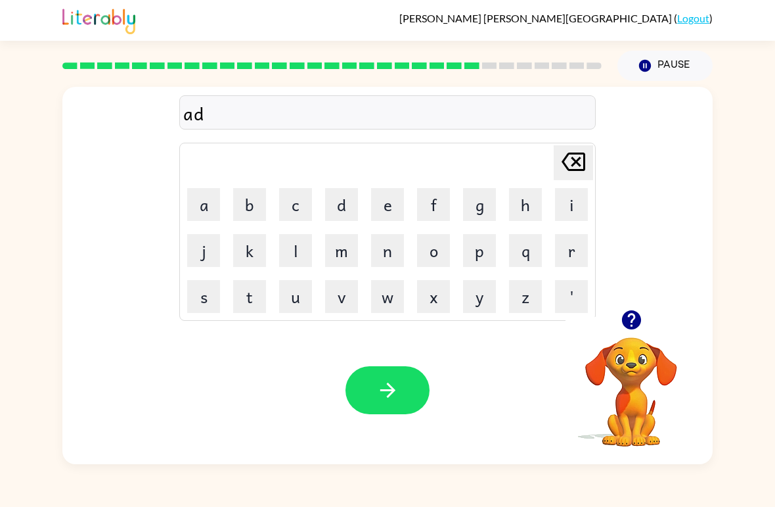
click at [350, 302] on button "v" at bounding box center [341, 296] width 33 height 33
click at [212, 210] on button "a" at bounding box center [203, 204] width 33 height 33
click at [397, 247] on button "n" at bounding box center [387, 250] width 33 height 33
click at [292, 200] on button "c" at bounding box center [295, 204] width 33 height 33
click at [576, 198] on button "i" at bounding box center [571, 204] width 33 height 33
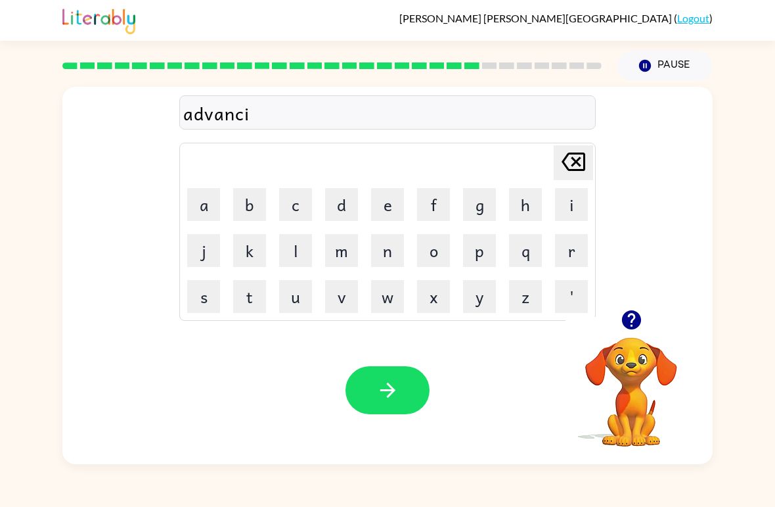
click at [399, 251] on button "n" at bounding box center [387, 250] width 33 height 33
click at [480, 202] on button "g" at bounding box center [479, 204] width 33 height 33
click at [403, 389] on button "button" at bounding box center [388, 390] width 84 height 48
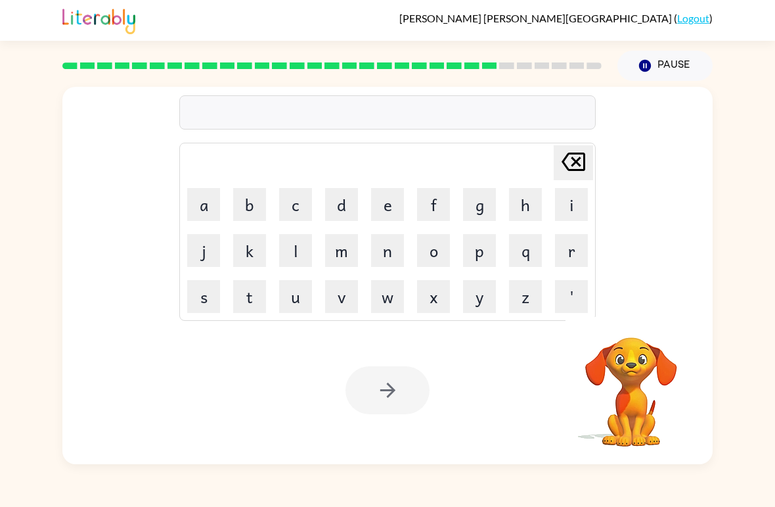
click at [472, 214] on button "g" at bounding box center [479, 204] width 33 height 33
click at [580, 260] on button "r" at bounding box center [571, 250] width 33 height 33
click at [377, 206] on button "e" at bounding box center [387, 204] width 33 height 33
click at [376, 206] on button "e" at bounding box center [387, 204] width 33 height 33
click at [390, 262] on button "n" at bounding box center [387, 250] width 33 height 33
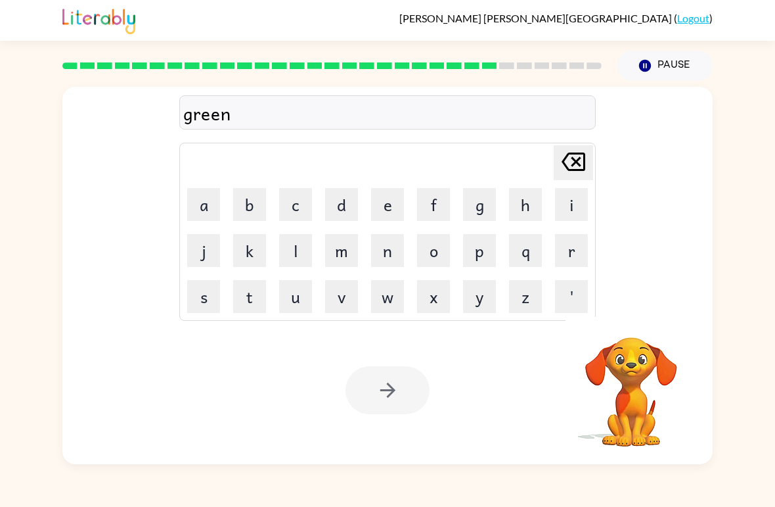
click at [474, 212] on button "g" at bounding box center [479, 204] width 33 height 33
click at [573, 158] on icon at bounding box center [574, 161] width 24 height 18
click at [568, 302] on button "'" at bounding box center [571, 296] width 33 height 33
click at [568, 301] on button "'" at bounding box center [571, 296] width 33 height 33
click at [562, 302] on button "'" at bounding box center [571, 296] width 33 height 33
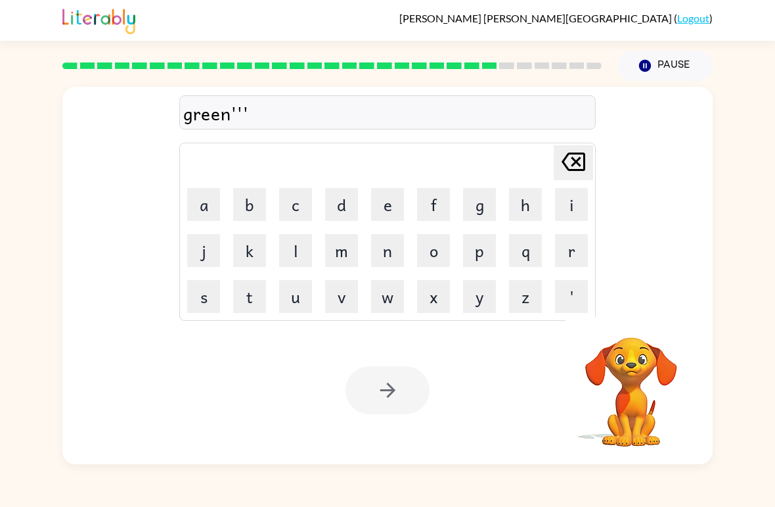
click at [561, 301] on button "'" at bounding box center [571, 296] width 33 height 33
click at [477, 209] on button "g" at bounding box center [479, 204] width 33 height 33
click at [421, 255] on button "o" at bounding box center [433, 250] width 33 height 33
click at [292, 258] on button "l" at bounding box center [295, 250] width 33 height 33
click at [555, 198] on button "i" at bounding box center [571, 204] width 33 height 33
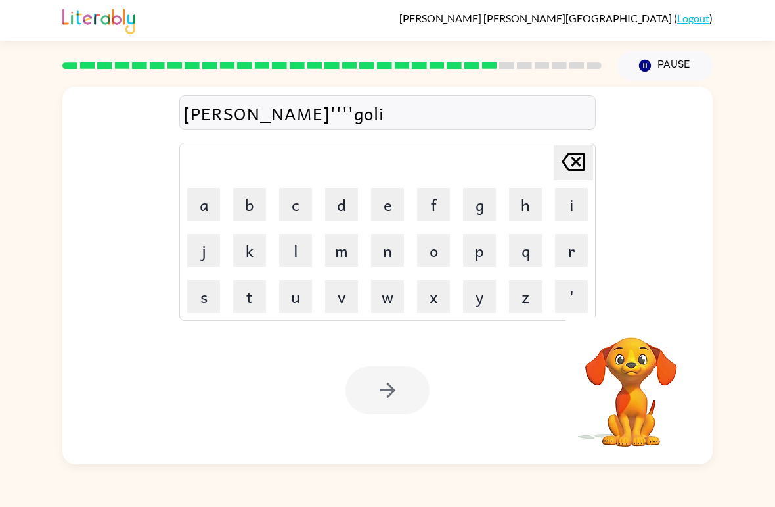
click at [574, 160] on icon at bounding box center [574, 161] width 24 height 18
click at [574, 159] on icon at bounding box center [574, 161] width 24 height 18
click at [572, 171] on icon at bounding box center [574, 161] width 24 height 18
click at [571, 171] on icon at bounding box center [574, 161] width 24 height 18
click at [568, 172] on icon "[PERSON_NAME] last character input" at bounding box center [574, 162] width 32 height 32
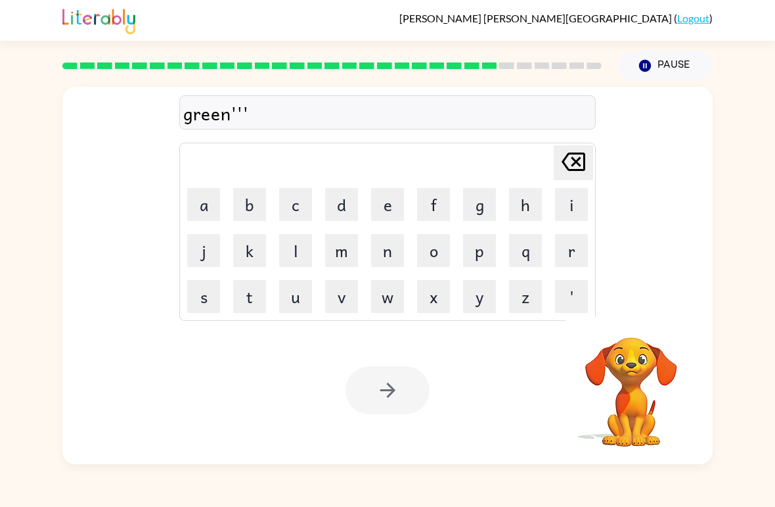
click at [591, 164] on button "[PERSON_NAME] last character input" at bounding box center [573, 162] width 39 height 35
click at [593, 165] on td "[PERSON_NAME] last character input" at bounding box center [387, 163] width 413 height 36
click at [568, 165] on icon "[PERSON_NAME] last character input" at bounding box center [574, 162] width 32 height 32
click at [564, 161] on icon at bounding box center [574, 161] width 24 height 18
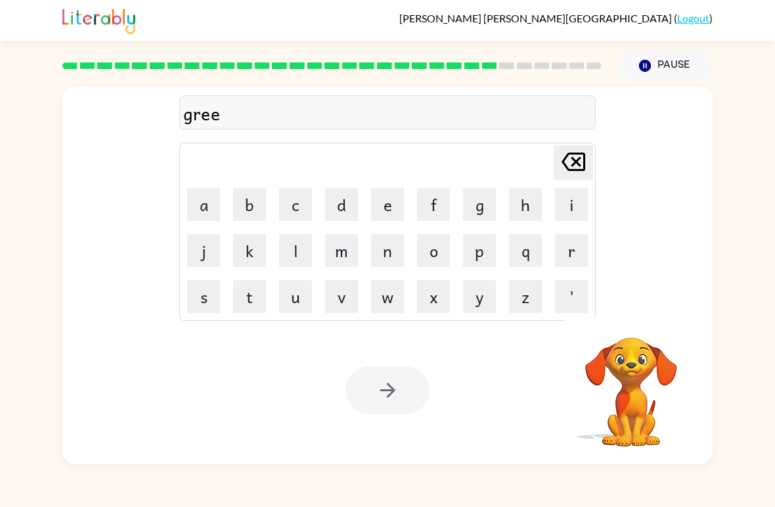
click at [584, 154] on icon at bounding box center [574, 161] width 24 height 18
click at [583, 154] on icon at bounding box center [574, 161] width 24 height 18
click at [583, 161] on icon "[PERSON_NAME] last character input" at bounding box center [574, 162] width 32 height 32
click at [582, 168] on icon "[PERSON_NAME] last character input" at bounding box center [574, 162] width 32 height 32
click at [265, 194] on button "b" at bounding box center [249, 204] width 33 height 33
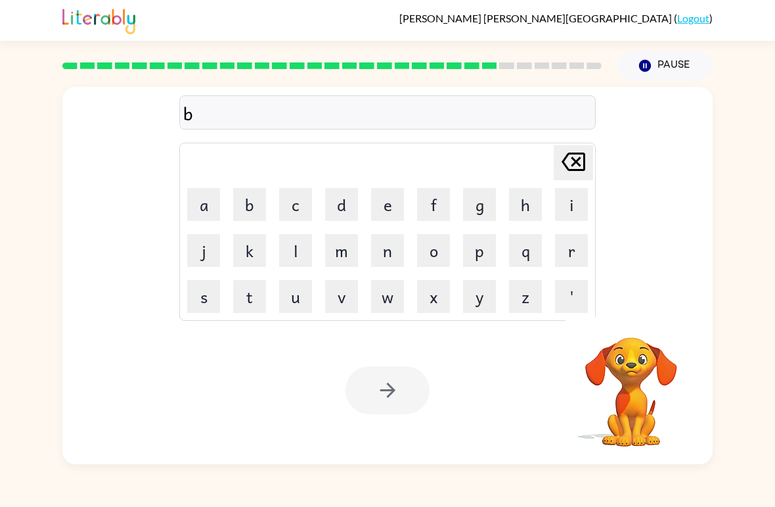
click at [564, 254] on button "r" at bounding box center [571, 250] width 33 height 33
click at [250, 202] on button "b" at bounding box center [249, 204] width 33 height 33
click at [568, 261] on button "r" at bounding box center [571, 250] width 33 height 33
click at [477, 260] on button "p" at bounding box center [479, 250] width 33 height 33
click at [210, 209] on button "a" at bounding box center [203, 204] width 33 height 33
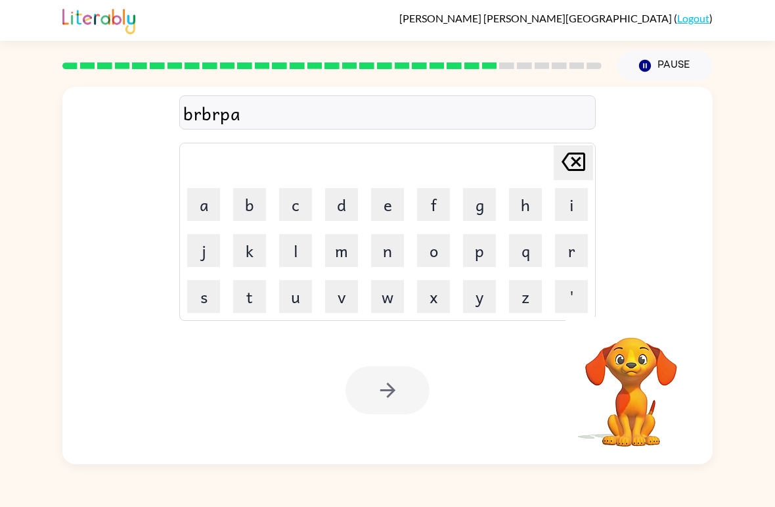
click at [251, 306] on button "t" at bounding box center [249, 296] width 33 height 33
click at [203, 202] on button "a" at bounding box center [203, 204] width 33 height 33
click at [476, 254] on button "p" at bounding box center [479, 250] width 33 height 33
click at [569, 204] on button "i" at bounding box center [571, 204] width 33 height 33
click at [342, 249] on button "m" at bounding box center [341, 250] width 33 height 33
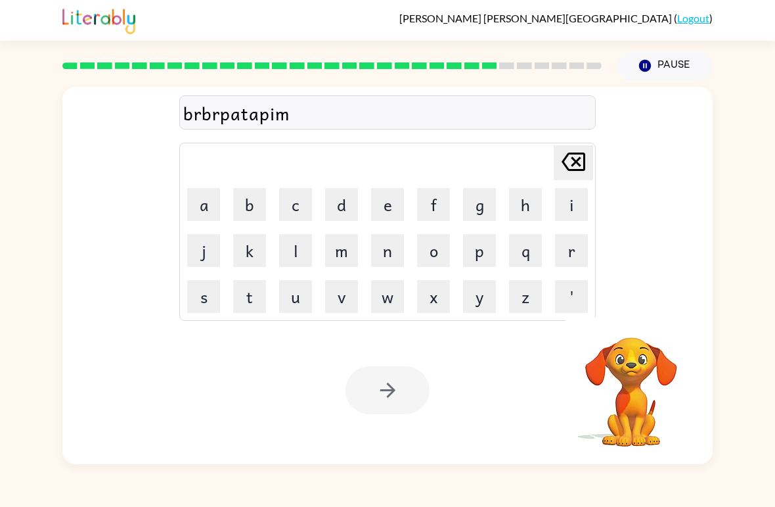
click at [574, 169] on icon "[PERSON_NAME] last character input" at bounding box center [574, 162] width 32 height 32
click at [573, 165] on icon at bounding box center [574, 161] width 24 height 18
click at [575, 158] on icon "[PERSON_NAME] last character input" at bounding box center [574, 162] width 32 height 32
click at [574, 157] on icon "[PERSON_NAME] last character input" at bounding box center [574, 162] width 32 height 32
click at [572, 164] on icon "[PERSON_NAME] last character input" at bounding box center [574, 162] width 32 height 32
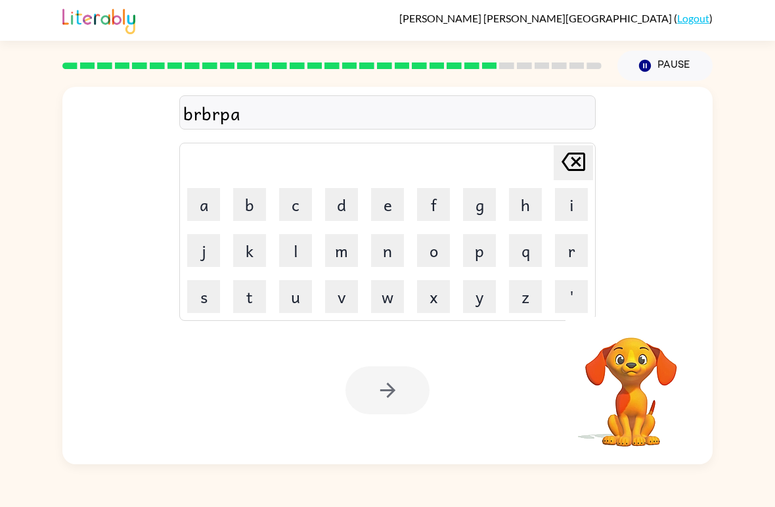
click at [572, 163] on icon "[PERSON_NAME] last character input" at bounding box center [574, 162] width 32 height 32
click at [576, 168] on icon "[PERSON_NAME] last character input" at bounding box center [574, 162] width 32 height 32
click at [575, 167] on icon "[PERSON_NAME] last character input" at bounding box center [574, 162] width 32 height 32
click at [564, 166] on icon at bounding box center [574, 161] width 24 height 18
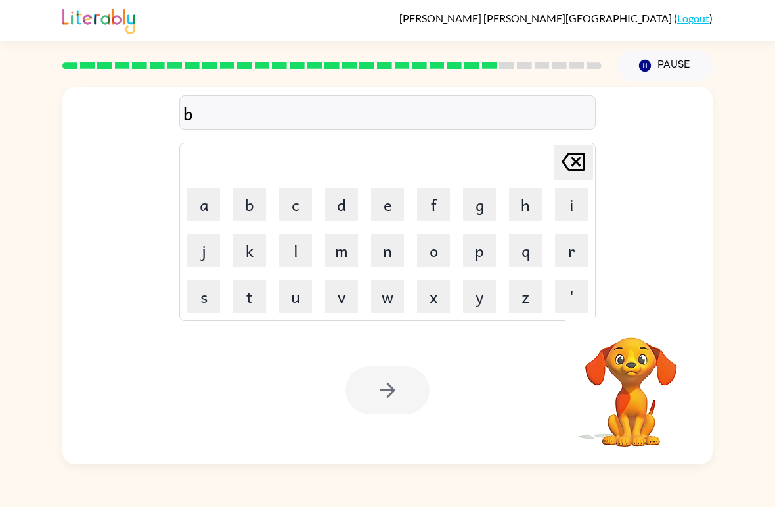
click at [574, 164] on icon at bounding box center [574, 161] width 24 height 18
click at [484, 212] on button "g" at bounding box center [479, 204] width 33 height 33
click at [440, 253] on button "o" at bounding box center [433, 250] width 33 height 33
click at [259, 194] on button "b" at bounding box center [249, 204] width 33 height 33
click at [291, 257] on button "l" at bounding box center [295, 250] width 33 height 33
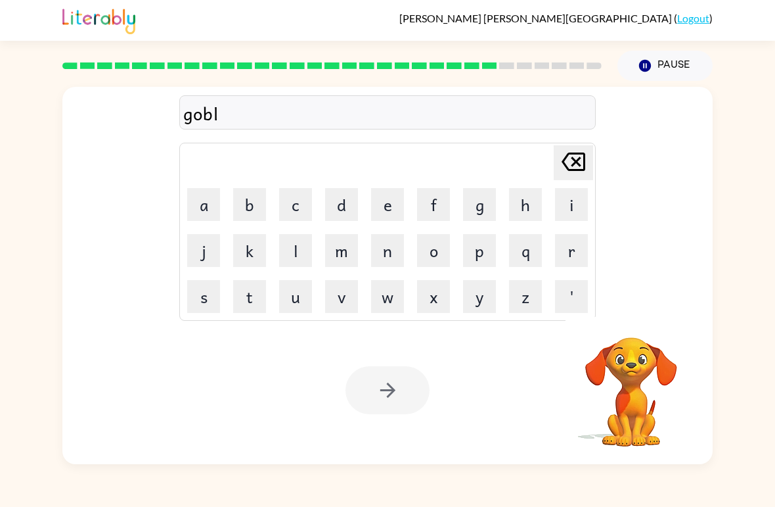
click at [583, 202] on button "i" at bounding box center [571, 204] width 33 height 33
click at [390, 257] on button "n" at bounding box center [387, 250] width 33 height 33
click at [392, 401] on icon "button" at bounding box center [387, 389] width 23 height 23
click at [486, 200] on button "g" at bounding box center [479, 204] width 33 height 33
click at [449, 239] on button "o" at bounding box center [433, 250] width 33 height 33
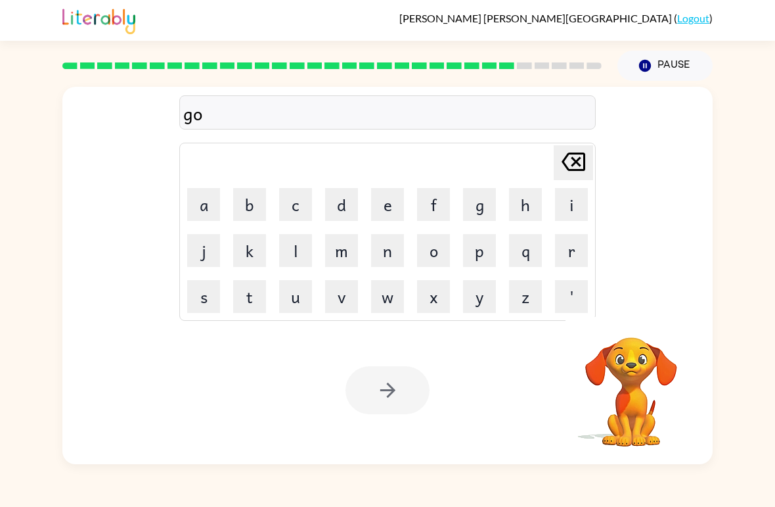
click at [349, 294] on button "v" at bounding box center [341, 296] width 33 height 33
click at [397, 191] on button "e" at bounding box center [387, 204] width 33 height 33
click at [575, 246] on button "r" at bounding box center [571, 250] width 33 height 33
click at [350, 244] on button "m" at bounding box center [341, 250] width 33 height 33
click at [396, 194] on button "e" at bounding box center [387, 204] width 33 height 33
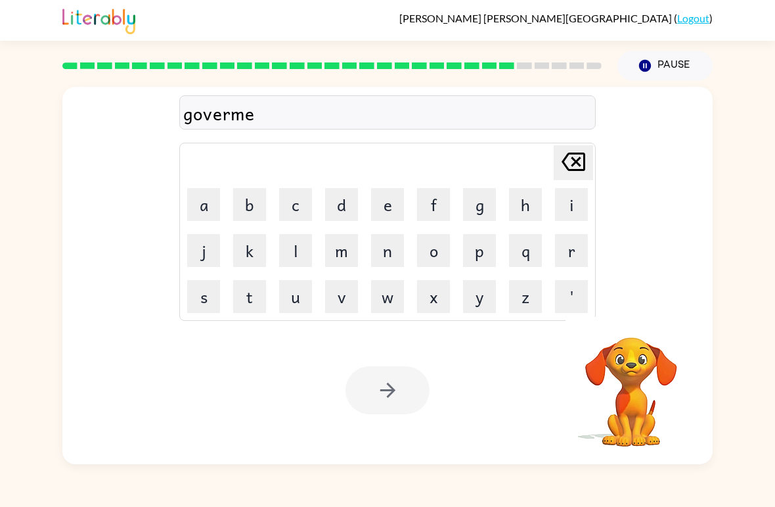
click at [388, 243] on button "n" at bounding box center [387, 250] width 33 height 33
click at [488, 252] on button "p" at bounding box center [479, 250] width 33 height 33
click at [477, 277] on td "y" at bounding box center [479, 296] width 45 height 45
click at [388, 284] on button "w" at bounding box center [387, 296] width 33 height 33
click at [437, 252] on button "o" at bounding box center [433, 250] width 33 height 33
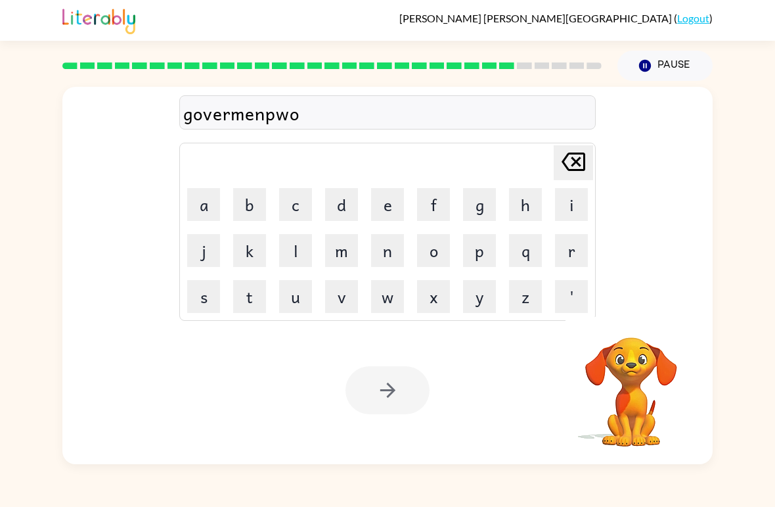
click at [378, 237] on button "n" at bounding box center [387, 250] width 33 height 33
click at [587, 155] on icon "[PERSON_NAME] last character input" at bounding box center [574, 162] width 32 height 32
click at [578, 150] on icon "[PERSON_NAME] last character input" at bounding box center [574, 162] width 32 height 32
click at [574, 153] on icon at bounding box center [574, 161] width 24 height 18
click at [570, 154] on icon at bounding box center [574, 161] width 24 height 18
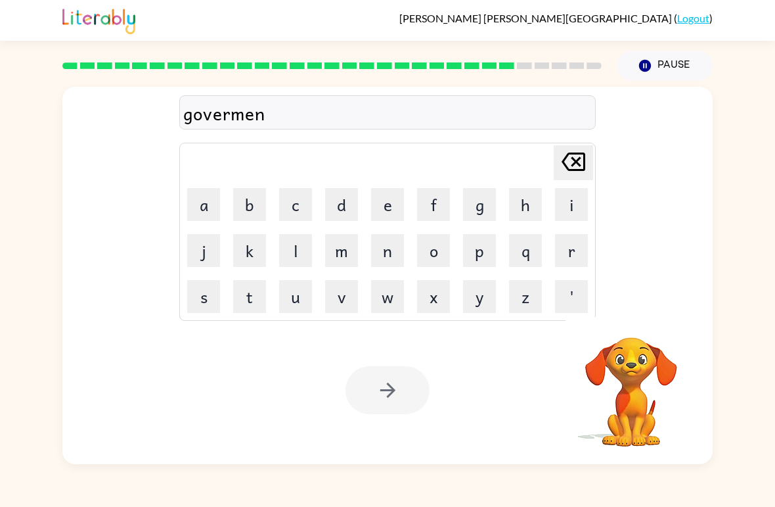
click at [240, 300] on button "t" at bounding box center [249, 296] width 33 height 33
click at [449, 242] on button "o" at bounding box center [433, 250] width 33 height 33
click at [451, 243] on td "o" at bounding box center [433, 250] width 45 height 45
click at [436, 263] on button "o" at bounding box center [433, 250] width 33 height 33
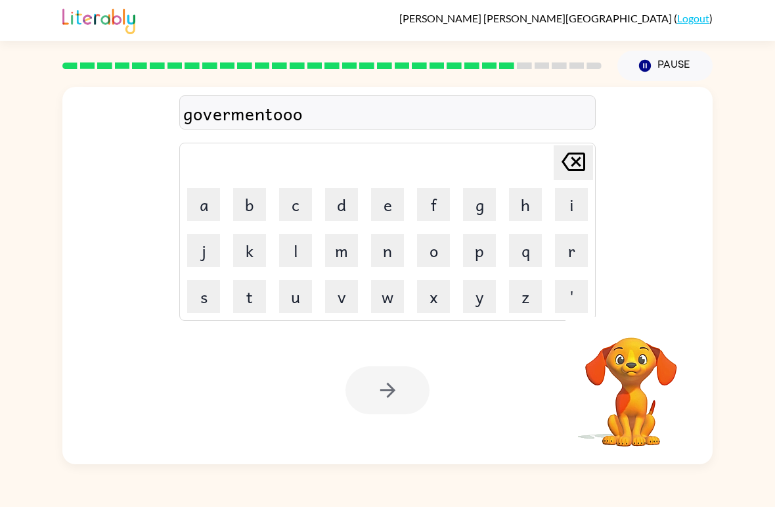
click at [445, 243] on button "o" at bounding box center [433, 250] width 33 height 33
click at [219, 289] on button "s" at bounding box center [203, 296] width 33 height 33
click at [579, 161] on icon at bounding box center [574, 161] width 24 height 18
click at [570, 164] on icon "[PERSON_NAME] last character input" at bounding box center [574, 162] width 32 height 32
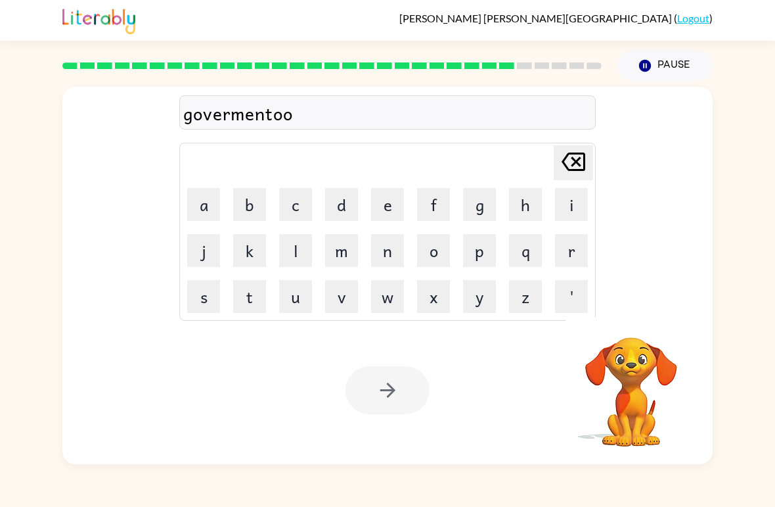
click at [571, 169] on icon "[PERSON_NAME] last character input" at bounding box center [574, 162] width 32 height 32
click at [572, 168] on icon "[PERSON_NAME] last character input" at bounding box center [574, 162] width 32 height 32
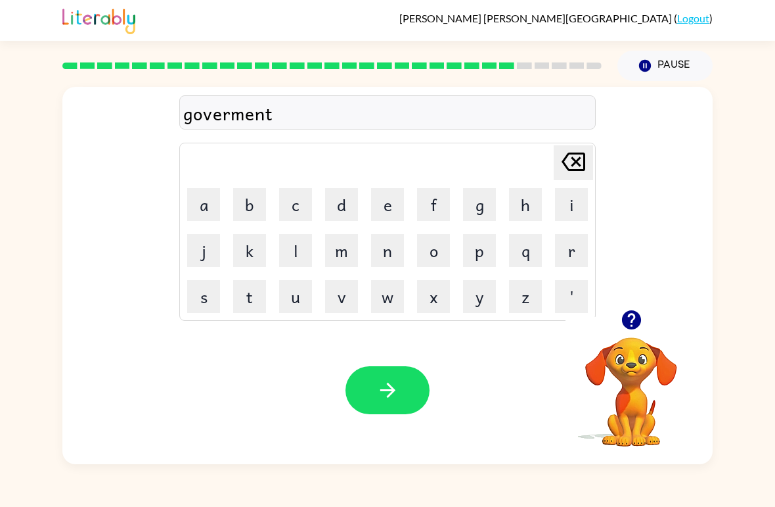
click at [399, 395] on button "button" at bounding box center [388, 390] width 84 height 48
click at [379, 396] on div at bounding box center [388, 390] width 84 height 48
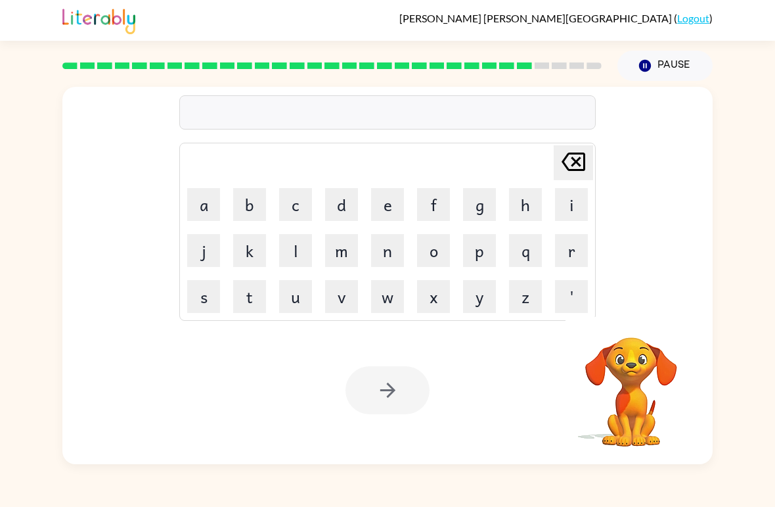
click at [403, 386] on div at bounding box center [388, 390] width 84 height 48
click at [402, 386] on div at bounding box center [388, 390] width 84 height 48
click at [406, 395] on div at bounding box center [388, 390] width 84 height 48
click at [202, 294] on button "s" at bounding box center [203, 296] width 33 height 33
click at [256, 287] on button "t" at bounding box center [249, 296] width 33 height 33
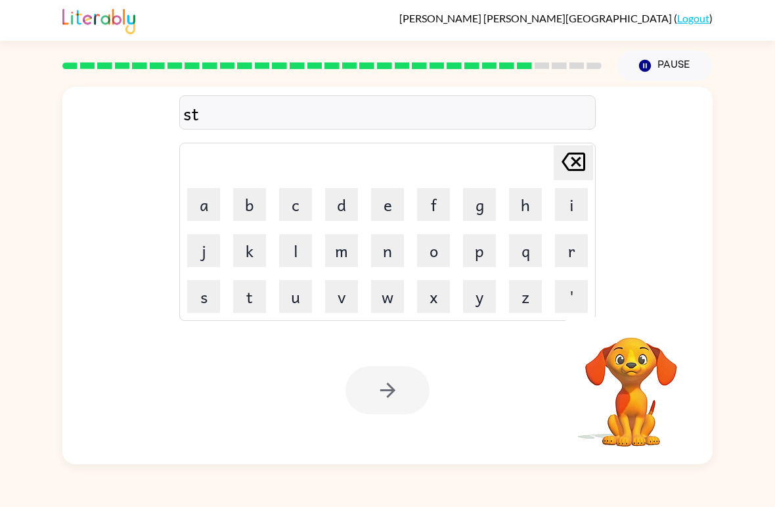
click at [558, 231] on td "r" at bounding box center [571, 250] width 45 height 45
click at [206, 190] on button "a" at bounding box center [203, 204] width 33 height 33
click at [392, 258] on button "n" at bounding box center [387, 250] width 33 height 33
click at [570, 166] on icon "[PERSON_NAME] last character input" at bounding box center [574, 162] width 32 height 32
click at [562, 160] on icon "[PERSON_NAME] last character input" at bounding box center [574, 162] width 32 height 32
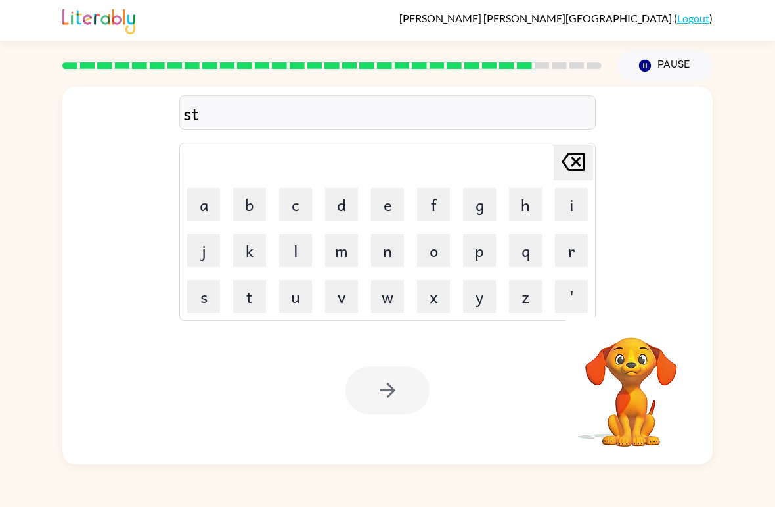
click at [576, 158] on icon "[PERSON_NAME] last character input" at bounding box center [574, 162] width 32 height 32
click at [240, 288] on button "t" at bounding box center [249, 296] width 33 height 33
click at [572, 230] on td "r" at bounding box center [571, 250] width 45 height 45
click at [214, 185] on td "a" at bounding box center [203, 204] width 45 height 45
click at [562, 243] on button "r" at bounding box center [571, 250] width 33 height 33
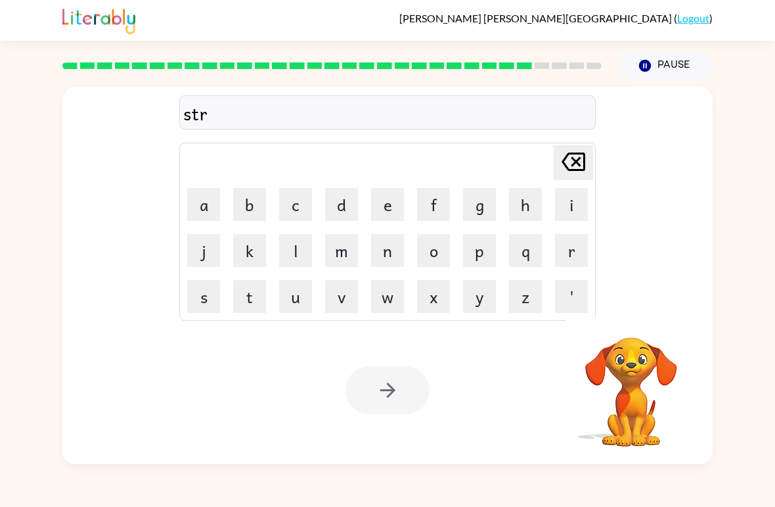
click at [576, 192] on button "i" at bounding box center [571, 204] width 33 height 33
click at [396, 235] on button "n" at bounding box center [387, 250] width 33 height 33
click at [581, 155] on icon at bounding box center [574, 161] width 24 height 18
click at [572, 149] on icon "[PERSON_NAME] last character input" at bounding box center [574, 162] width 32 height 32
click at [202, 189] on button "a" at bounding box center [203, 204] width 33 height 33
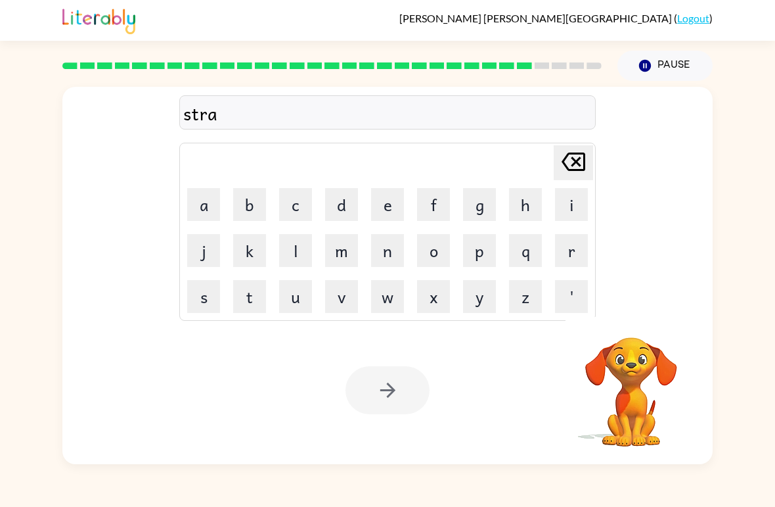
click at [570, 192] on button "i" at bounding box center [571, 204] width 33 height 33
click at [411, 235] on table "[PERSON_NAME] last character input a b c d e f g h i j k l m n o p q r s t u v …" at bounding box center [387, 231] width 415 height 177
click at [398, 243] on button "n" at bounding box center [387, 250] width 33 height 33
click at [386, 399] on icon "button" at bounding box center [387, 389] width 23 height 23
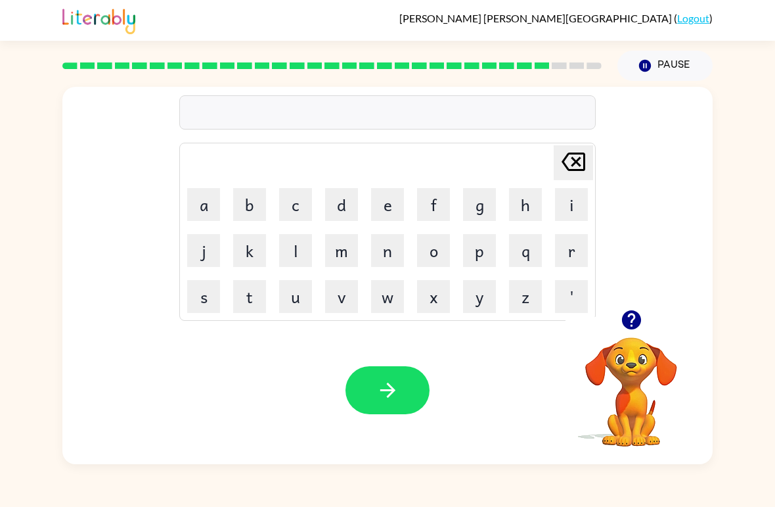
click at [197, 296] on button "s" at bounding box center [203, 296] width 33 height 33
click at [522, 201] on button "h" at bounding box center [525, 204] width 33 height 33
click at [199, 188] on button "a" at bounding box center [203, 204] width 33 height 33
click at [488, 252] on button "p" at bounding box center [479, 250] width 33 height 33
click at [388, 206] on button "e" at bounding box center [387, 204] width 33 height 33
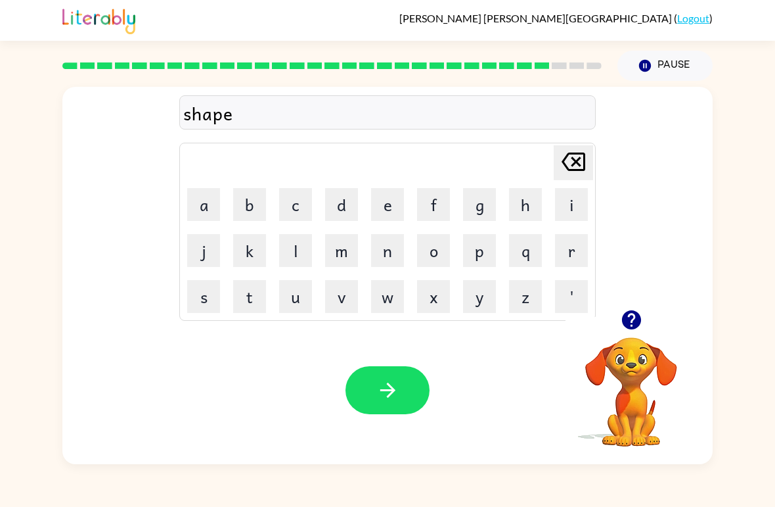
click at [385, 411] on button "button" at bounding box center [388, 390] width 84 height 48
click at [633, 332] on button "button" at bounding box center [632, 320] width 34 height 34
click at [392, 204] on button "e" at bounding box center [387, 204] width 33 height 33
click at [488, 207] on button "g" at bounding box center [479, 204] width 33 height 33
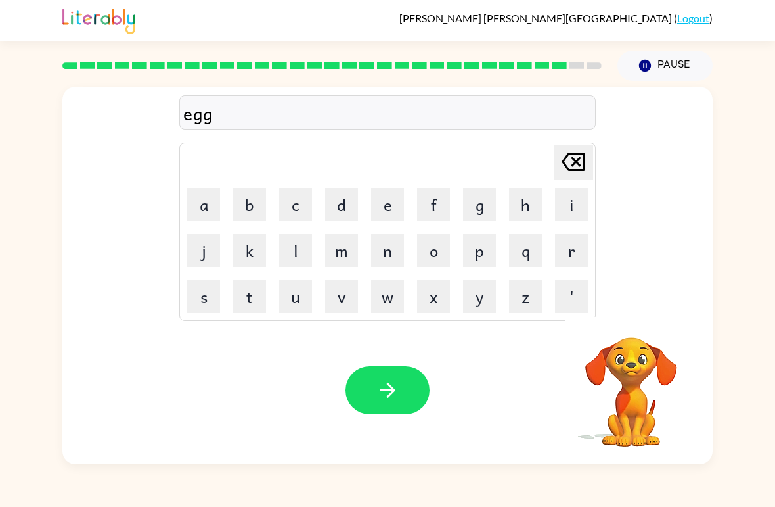
click at [211, 294] on button "s" at bounding box center [203, 296] width 33 height 33
click at [391, 204] on button "e" at bounding box center [387, 204] width 33 height 33
click at [301, 247] on button "l" at bounding box center [295, 250] width 33 height 33
click at [389, 206] on button "e" at bounding box center [387, 204] width 33 height 33
click at [394, 250] on button "n" at bounding box center [387, 250] width 33 height 33
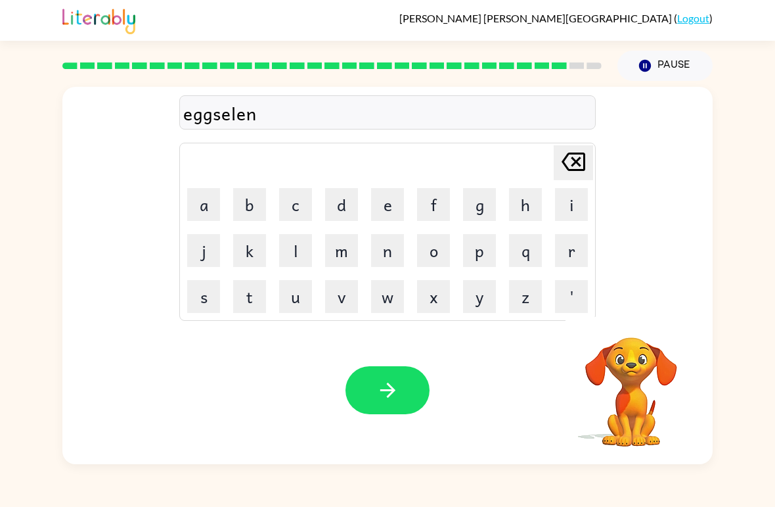
click at [258, 303] on button "t" at bounding box center [249, 296] width 33 height 33
click at [445, 252] on button "o" at bounding box center [433, 250] width 33 height 33
click at [581, 165] on icon "[PERSON_NAME] last character input" at bounding box center [574, 162] width 32 height 32
click at [576, 168] on icon "[PERSON_NAME] last character input" at bounding box center [574, 162] width 32 height 32
click at [580, 173] on icon "[PERSON_NAME] last character input" at bounding box center [574, 162] width 32 height 32
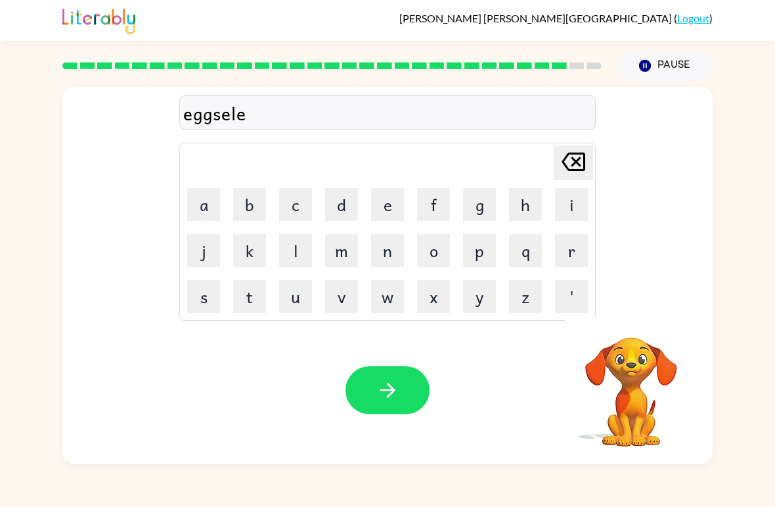
click at [580, 173] on icon "[PERSON_NAME] last character input" at bounding box center [574, 162] width 32 height 32
click at [574, 164] on icon at bounding box center [574, 161] width 24 height 18
click at [578, 165] on icon at bounding box center [574, 161] width 24 height 18
click at [577, 167] on icon "[PERSON_NAME] last character input" at bounding box center [574, 162] width 32 height 32
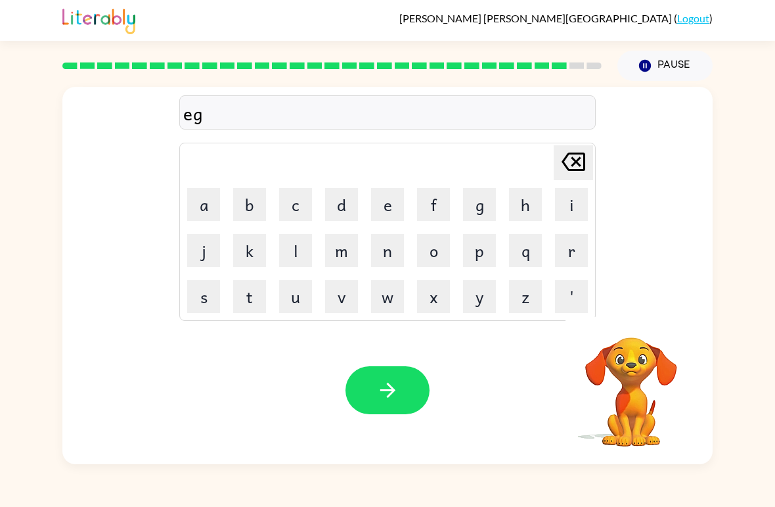
click at [576, 166] on icon "[PERSON_NAME] last character input" at bounding box center [574, 162] width 32 height 32
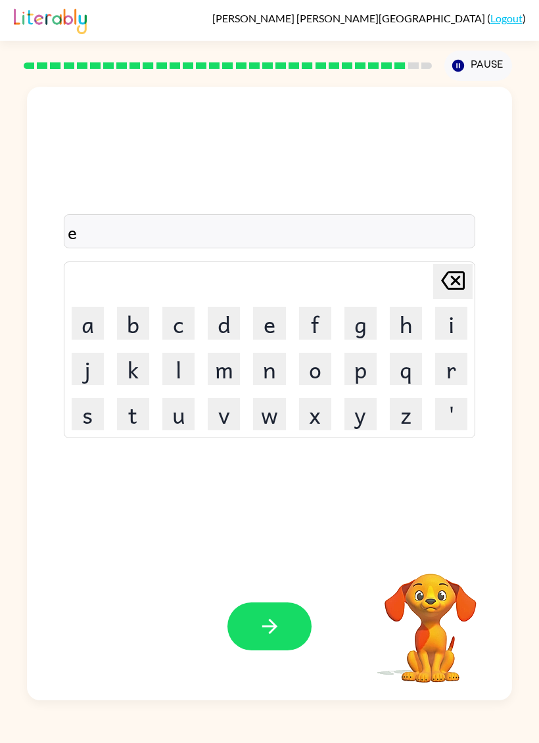
click at [325, 404] on button "x" at bounding box center [315, 414] width 32 height 32
click at [284, 319] on button "e" at bounding box center [269, 323] width 32 height 32
click at [187, 359] on button "l" at bounding box center [178, 369] width 32 height 32
click at [284, 319] on button "e" at bounding box center [269, 323] width 32 height 32
click at [281, 367] on button "n" at bounding box center [269, 369] width 32 height 32
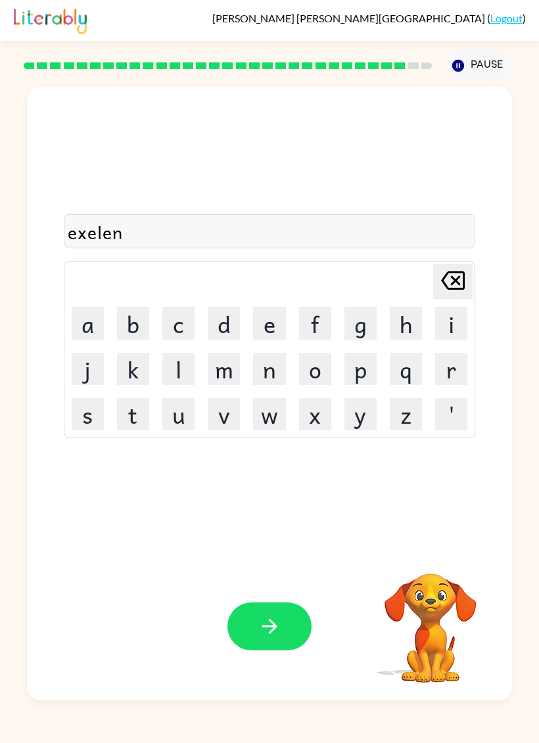
click at [133, 430] on button "t" at bounding box center [133, 414] width 32 height 32
click at [323, 357] on button "o" at bounding box center [315, 369] width 32 height 32
click at [323, 356] on button "o" at bounding box center [315, 369] width 32 height 32
click at [314, 358] on button "o" at bounding box center [315, 369] width 32 height 32
click at [313, 358] on button "o" at bounding box center [315, 369] width 32 height 32
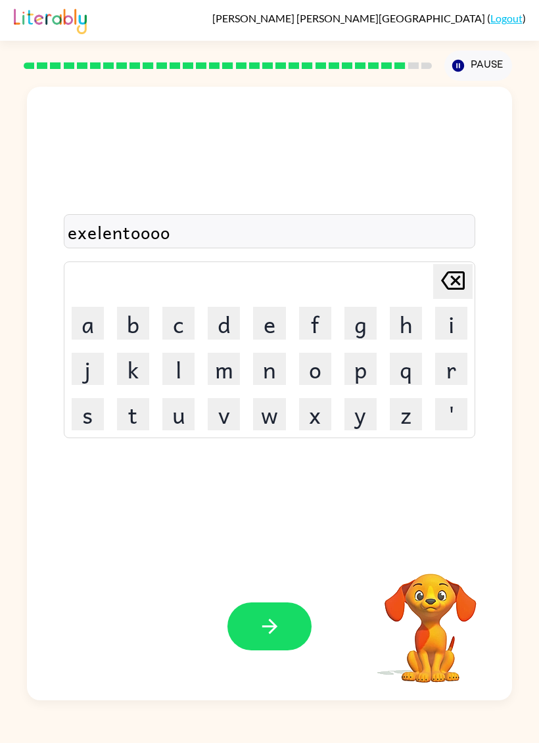
click at [318, 353] on button "o" at bounding box center [315, 369] width 32 height 32
click at [93, 421] on button "s" at bounding box center [88, 414] width 32 height 32
click at [457, 277] on icon "[PERSON_NAME] last character input" at bounding box center [453, 281] width 32 height 32
click at [453, 282] on icon "[PERSON_NAME] last character input" at bounding box center [453, 281] width 32 height 32
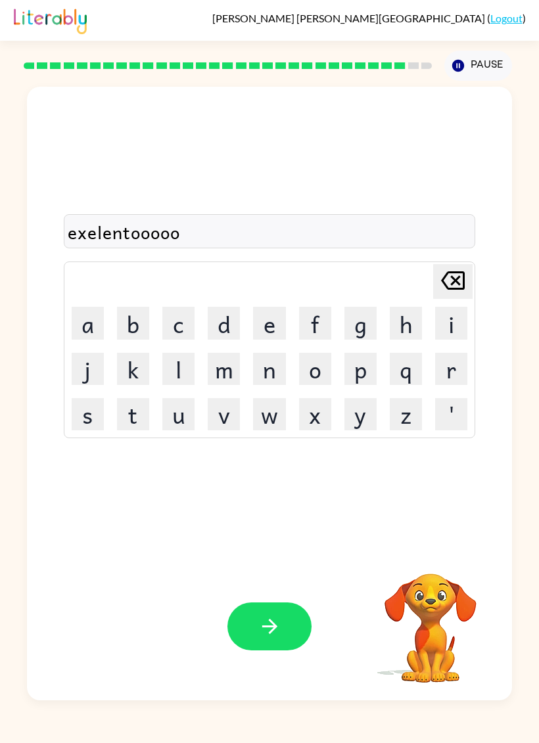
click at [456, 281] on icon at bounding box center [453, 280] width 24 height 18
click at [460, 277] on icon at bounding box center [453, 280] width 24 height 18
click at [458, 271] on icon "[PERSON_NAME] last character input" at bounding box center [453, 281] width 32 height 32
click at [454, 269] on icon "[PERSON_NAME] last character input" at bounding box center [453, 281] width 32 height 32
click at [468, 281] on icon "[PERSON_NAME] last character input" at bounding box center [453, 281] width 32 height 32
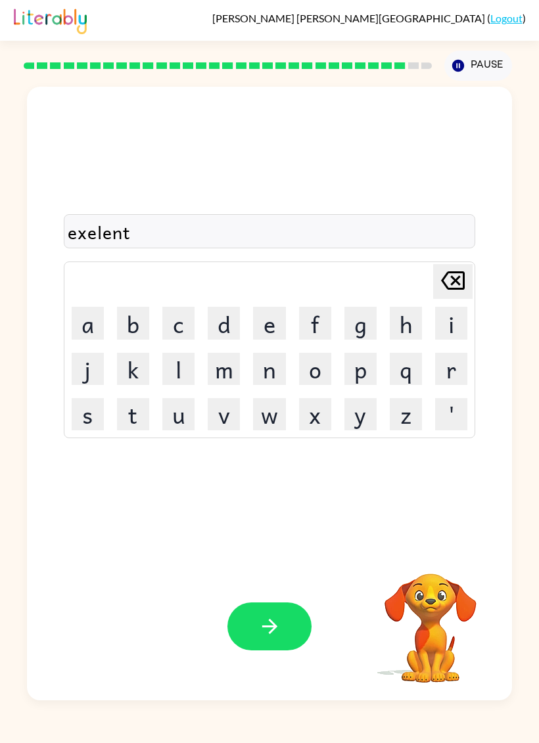
click at [297, 506] on button "button" at bounding box center [269, 626] width 84 height 48
click at [281, 506] on div at bounding box center [269, 626] width 84 height 48
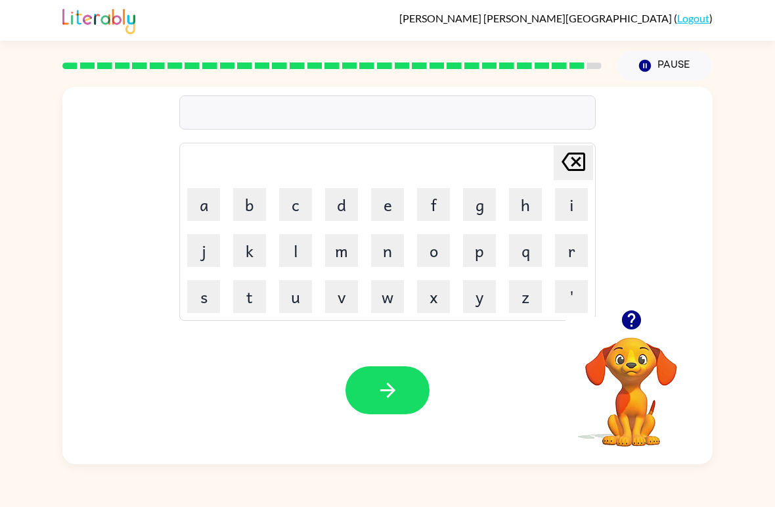
click at [633, 321] on icon "button" at bounding box center [631, 319] width 23 height 23
click at [656, 335] on div at bounding box center [631, 320] width 131 height 34
click at [656, 334] on div at bounding box center [631, 320] width 131 height 34
click at [618, 322] on button "button" at bounding box center [632, 320] width 34 height 34
click at [214, 242] on button "j" at bounding box center [203, 250] width 33 height 33
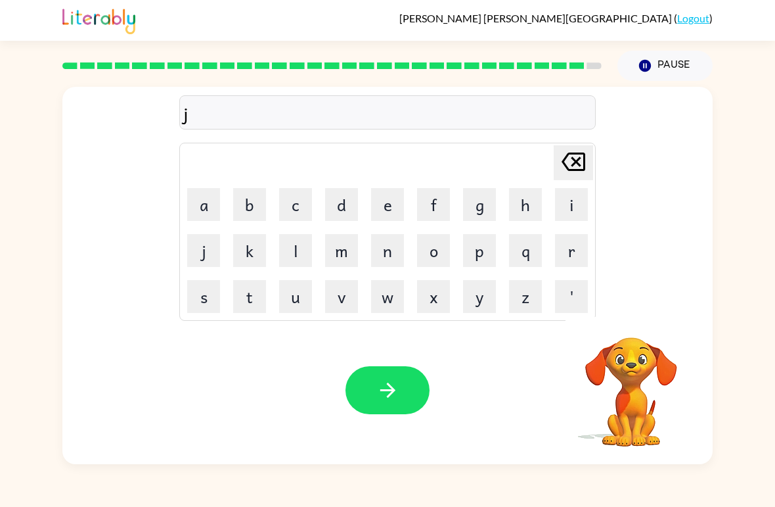
click at [394, 304] on button "w" at bounding box center [387, 296] width 33 height 33
click at [576, 163] on icon at bounding box center [574, 161] width 24 height 18
click at [205, 199] on button "a" at bounding box center [203, 204] width 33 height 33
click at [394, 306] on button "w" at bounding box center [387, 296] width 33 height 33
click at [244, 203] on button "b" at bounding box center [249, 204] width 33 height 33
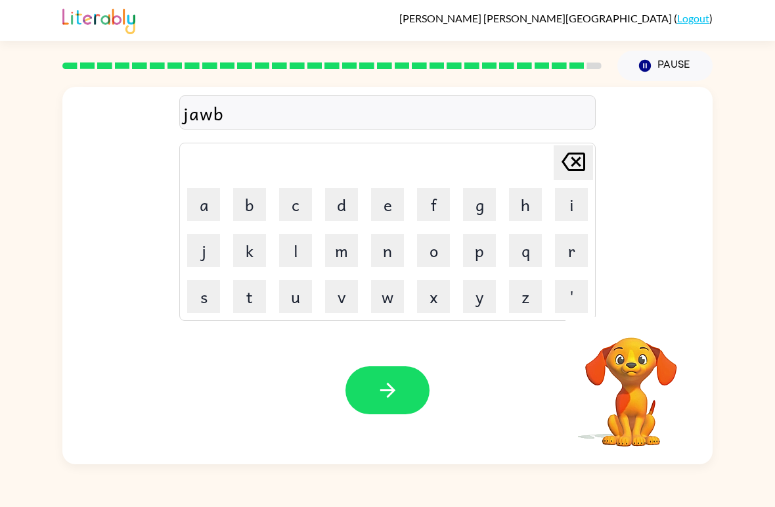
click at [574, 252] on button "r" at bounding box center [571, 250] width 33 height 33
click at [402, 200] on button "e" at bounding box center [387, 204] width 33 height 33
click at [206, 206] on button "a" at bounding box center [203, 204] width 33 height 33
click at [253, 259] on button "k" at bounding box center [249, 250] width 33 height 33
click at [392, 219] on button "e" at bounding box center [387, 204] width 33 height 33
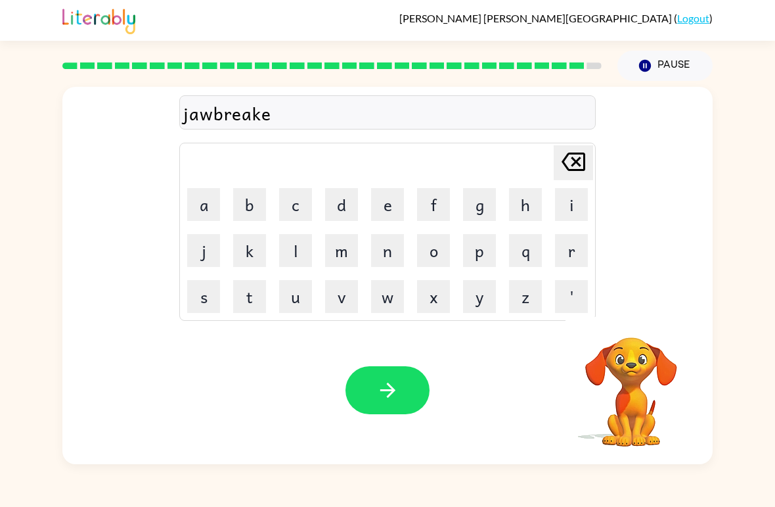
click at [575, 248] on button "r" at bounding box center [571, 250] width 33 height 33
click at [396, 396] on icon "button" at bounding box center [387, 389] width 23 height 23
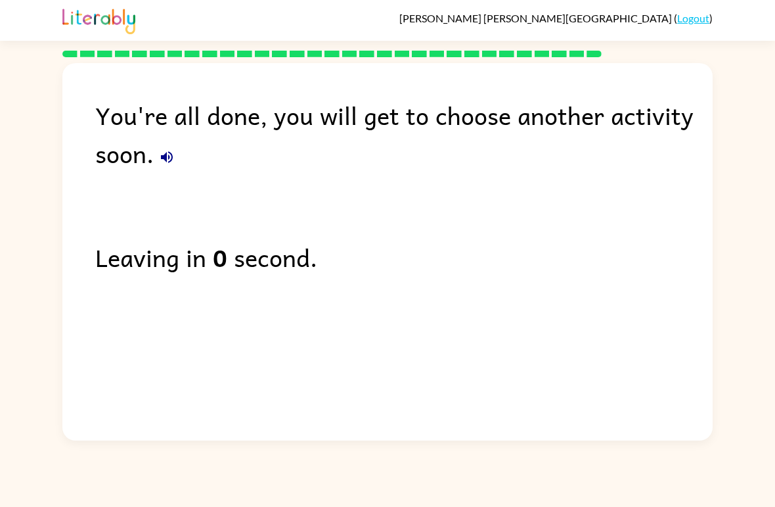
click at [162, 158] on icon "button" at bounding box center [167, 157] width 12 height 12
